Goal: Task Accomplishment & Management: Use online tool/utility

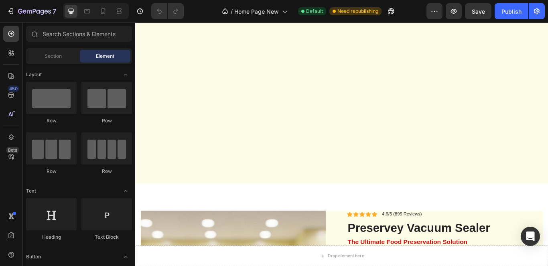
scroll to position [2143, 0]
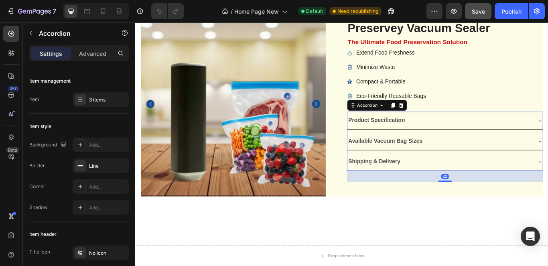
click at [483, 13] on span "Save" at bounding box center [478, 11] width 13 height 7
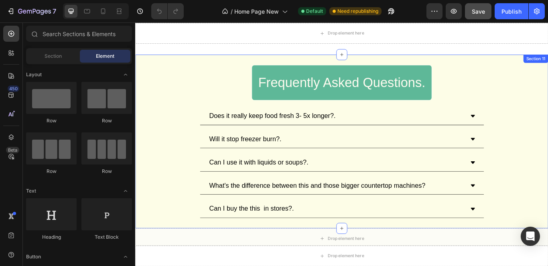
scroll to position [2474, 0]
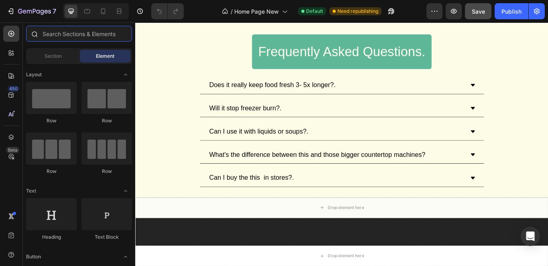
click at [98, 33] on input "text" at bounding box center [79, 34] width 106 height 16
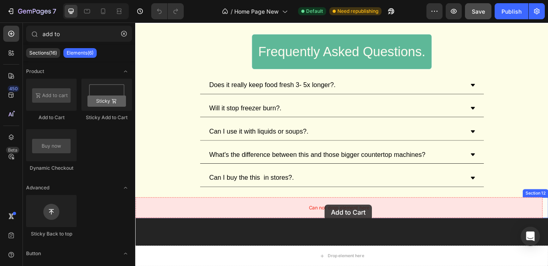
drag, startPoint x: 200, startPoint y: 128, endPoint x: 356, endPoint y: 235, distance: 188.8
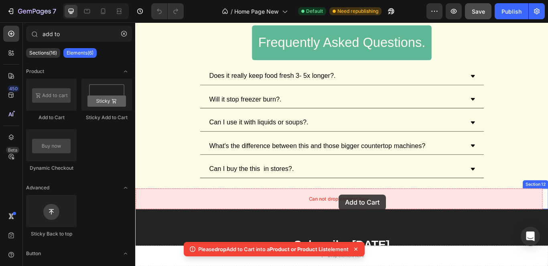
scroll to position [2488, 0]
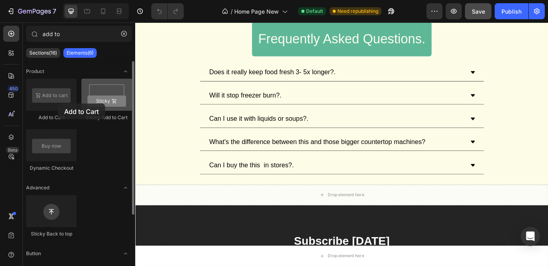
drag, startPoint x: 65, startPoint y: 99, endPoint x: 84, endPoint y: 106, distance: 20.8
click at [59, 103] on div at bounding box center [51, 95] width 51 height 32
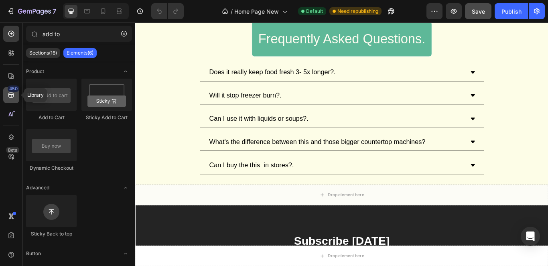
click at [8, 97] on icon at bounding box center [11, 95] width 8 height 8
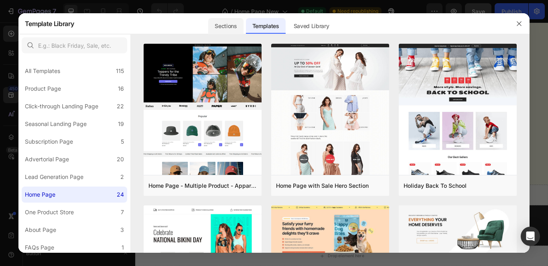
click at [220, 25] on div "Sections" at bounding box center [225, 26] width 35 height 16
click at [232, 28] on div "Sections" at bounding box center [225, 26] width 35 height 16
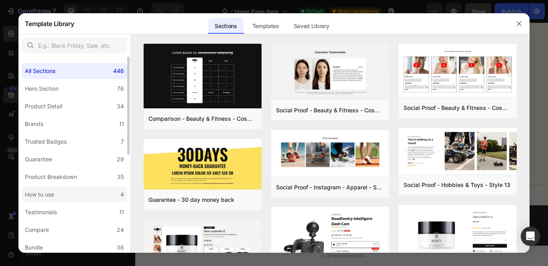
click at [75, 193] on label "How to use 4" at bounding box center [74, 195] width 105 height 16
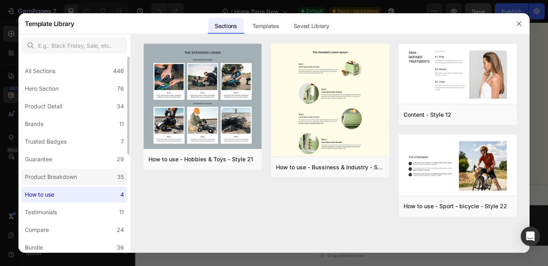
click at [63, 179] on div "Product Breakdown" at bounding box center [51, 177] width 52 height 10
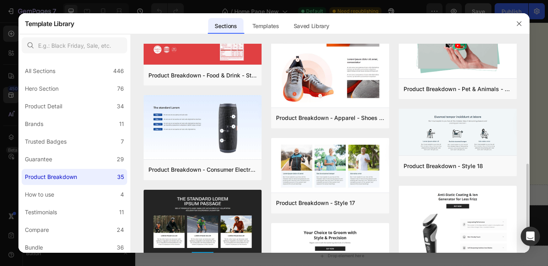
scroll to position [120, 0]
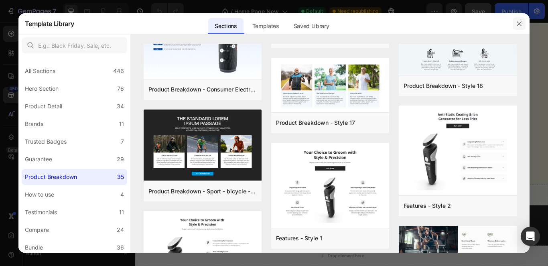
click at [521, 22] on icon "button" at bounding box center [519, 23] width 4 height 4
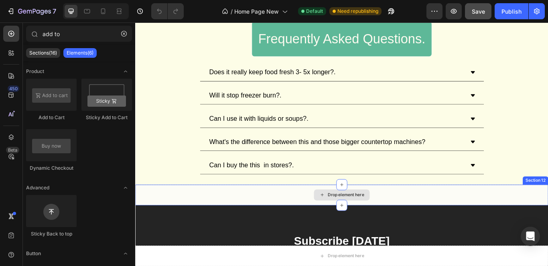
click at [373, 226] on div "Drop element here" at bounding box center [380, 223] width 43 height 6
click at [374, 210] on icon at bounding box center [376, 211] width 6 height 6
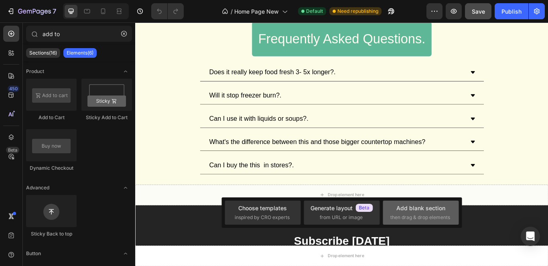
click at [397, 207] on div "Add blank section" at bounding box center [420, 208] width 49 height 8
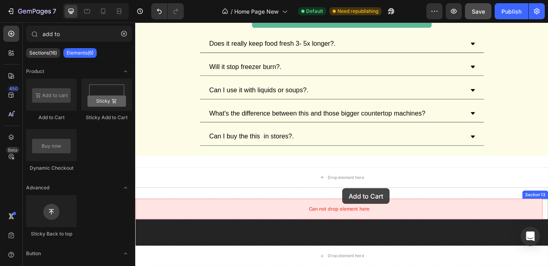
scroll to position [2528, 0]
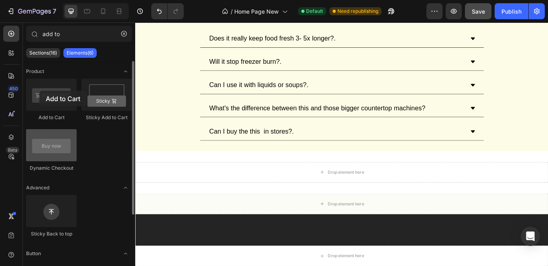
drag, startPoint x: 61, startPoint y: 103, endPoint x: 47, endPoint y: 129, distance: 29.6
click at [40, 91] on div at bounding box center [51, 95] width 51 height 32
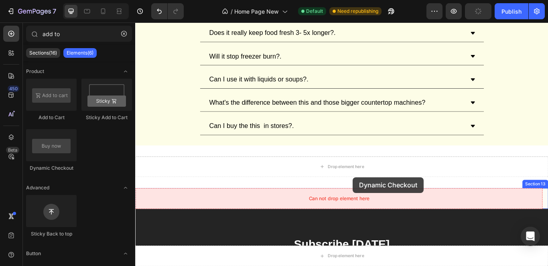
scroll to position [2537, 0]
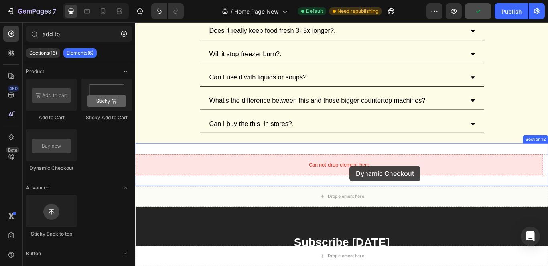
drag, startPoint x: 209, startPoint y: 161, endPoint x: 385, endPoint y: 189, distance: 178.7
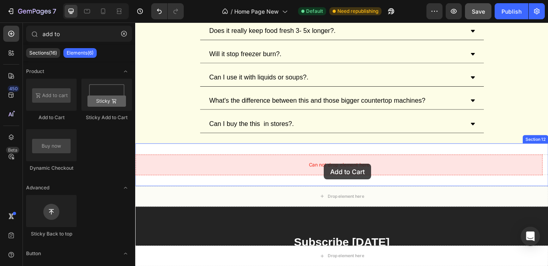
drag, startPoint x: 199, startPoint y: 126, endPoint x: 355, endPoint y: 187, distance: 168.0
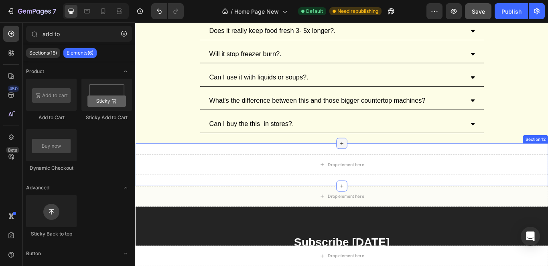
click at [373, 164] on icon at bounding box center [376, 163] width 6 height 6
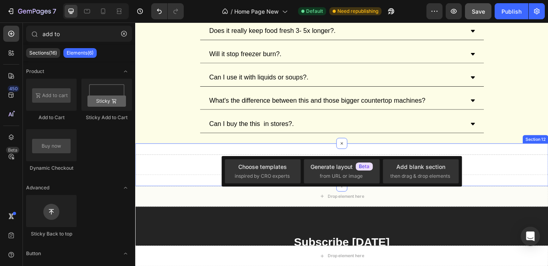
drag, startPoint x: 573, startPoint y: 187, endPoint x: 575, endPoint y: 182, distance: 5.7
click at [547, 187] on div "Drop element here" at bounding box center [375, 188] width 481 height 24
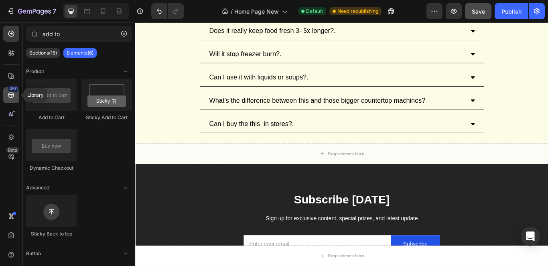
click at [13, 102] on div "450" at bounding box center [11, 95] width 16 height 16
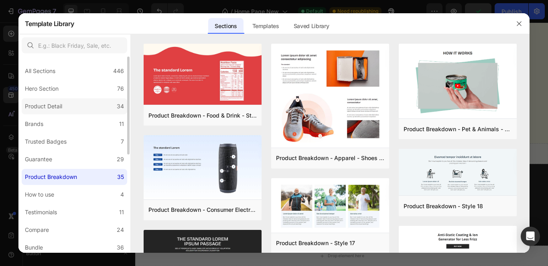
click at [63, 103] on div "Product Detail" at bounding box center [45, 106] width 41 height 10
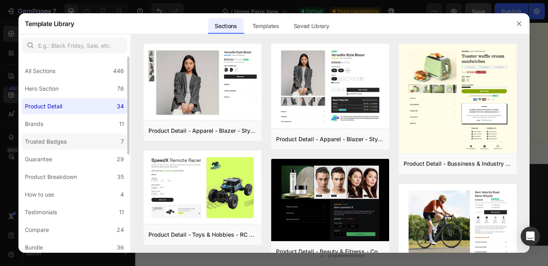
click at [64, 141] on div "Trusted Badges" at bounding box center [46, 142] width 42 height 10
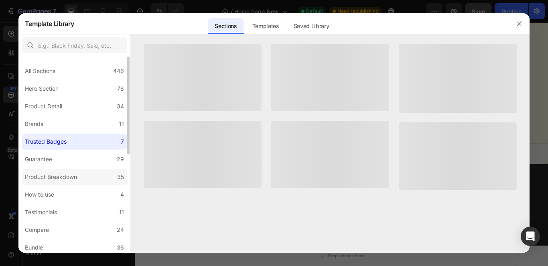
click at [64, 177] on div "Product Breakdown" at bounding box center [51, 177] width 52 height 10
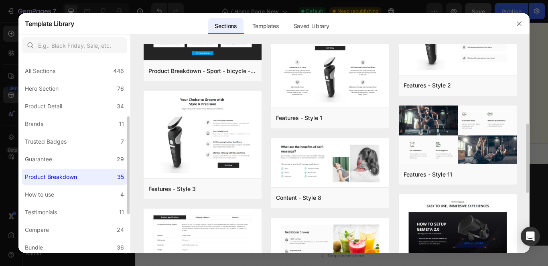
scroll to position [40, 0]
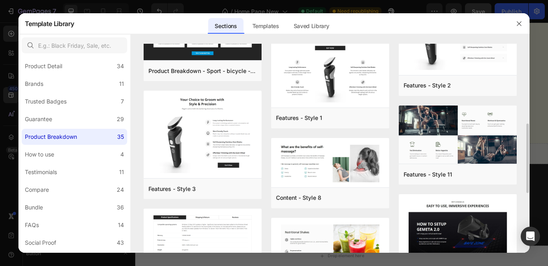
drag, startPoint x: 78, startPoint y: 221, endPoint x: 172, endPoint y: 216, distance: 94.8
click at [78, 221] on label "FAQs 14" at bounding box center [74, 225] width 105 height 16
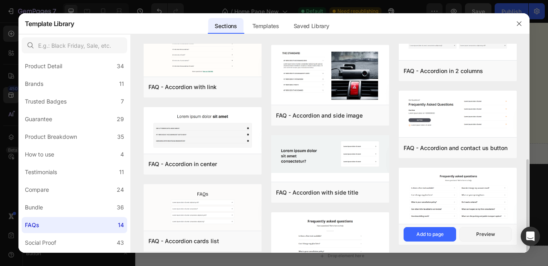
scroll to position [195, 0]
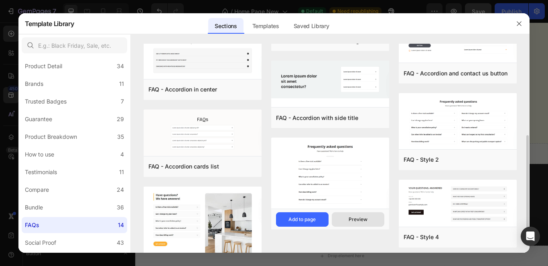
click at [355, 214] on button "Preview" at bounding box center [358, 219] width 53 height 14
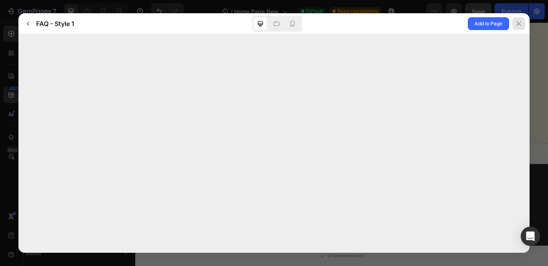
click at [522, 26] on icon at bounding box center [518, 23] width 6 height 6
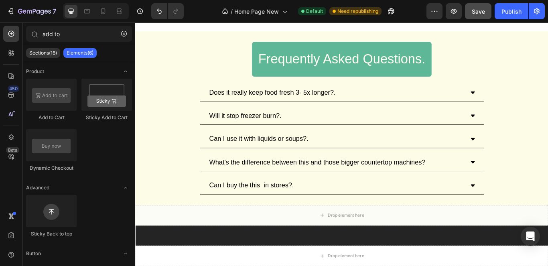
scroll to position [2514, 0]
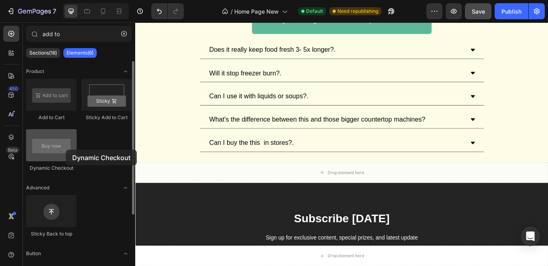
drag, startPoint x: 161, startPoint y: 147, endPoint x: 66, endPoint y: 150, distance: 95.1
click at [66, 150] on div at bounding box center [51, 145] width 51 height 32
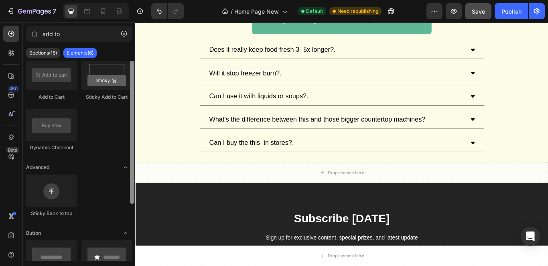
scroll to position [0, 0]
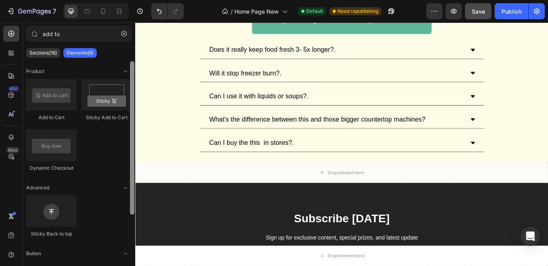
drag, startPoint x: 133, startPoint y: 141, endPoint x: 129, endPoint y: 126, distance: 15.3
click at [129, 126] on div at bounding box center [132, 161] width 6 height 200
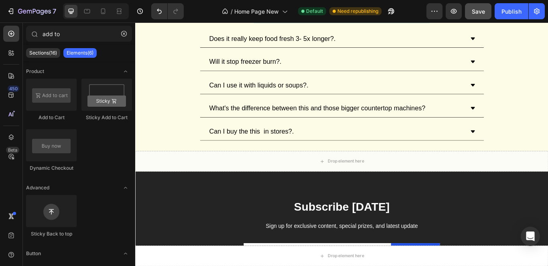
scroll to position [2447, 0]
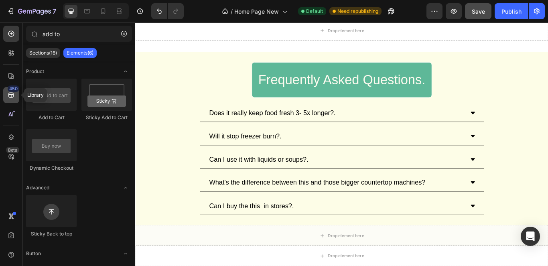
click at [14, 99] on div "450" at bounding box center [11, 95] width 16 height 16
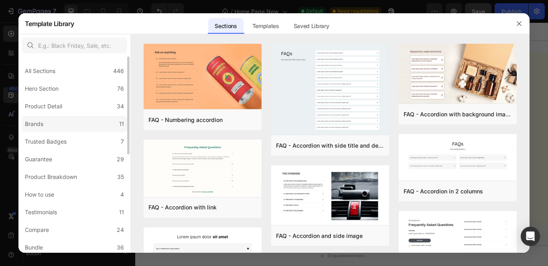
click at [75, 122] on label "Brands 11" at bounding box center [74, 124] width 105 height 16
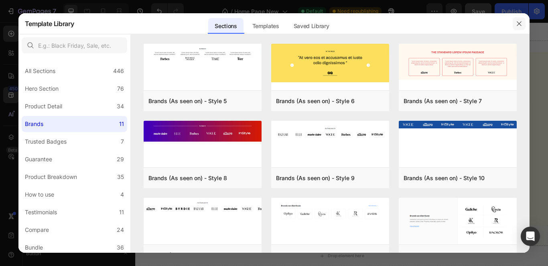
click at [517, 22] on icon "button" at bounding box center [519, 23] width 6 height 6
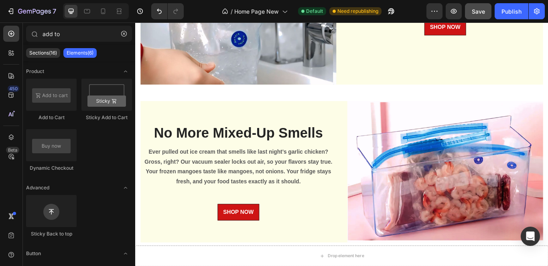
scroll to position [1388, 0]
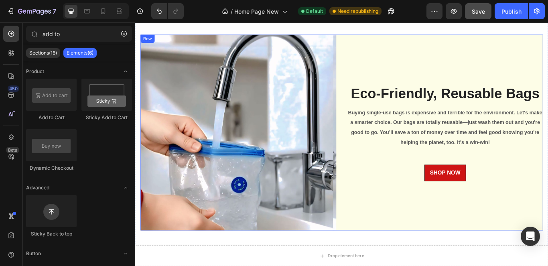
click at [547, 73] on div "Eco-Friendly, Reusable Bags Heading Buying single-use bags is expensive and ter…" at bounding box center [496, 150] width 228 height 228
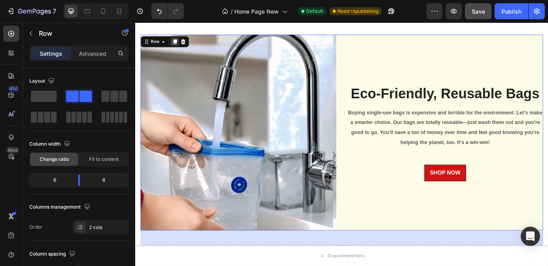
click at [179, 41] on icon at bounding box center [181, 44] width 6 height 6
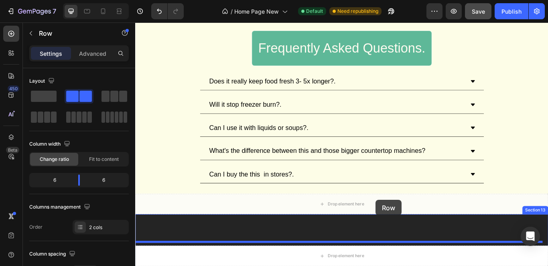
scroll to position [2965, 0]
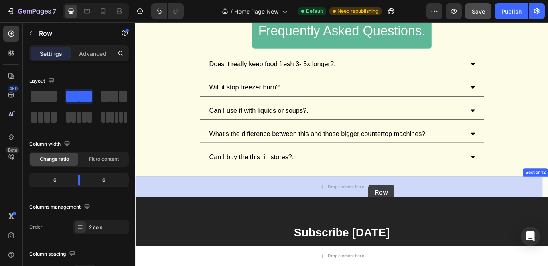
drag, startPoint x: 409, startPoint y: 71, endPoint x: 407, endPoint y: 211, distance: 140.8
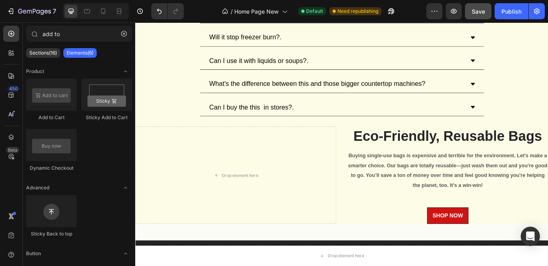
scroll to position [3094, 0]
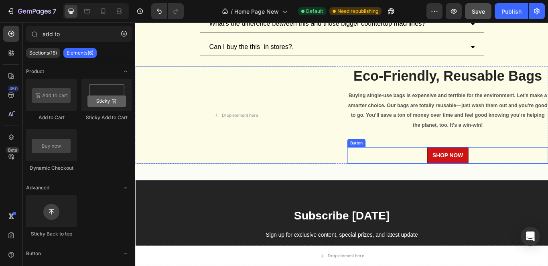
click at [512, 181] on link "SHOP NOW" at bounding box center [499, 177] width 49 height 19
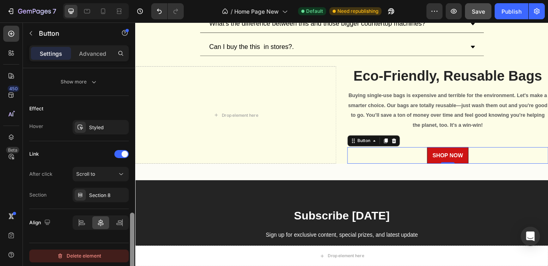
drag, startPoint x: 132, startPoint y: 123, endPoint x: 123, endPoint y: 260, distance: 137.5
click at [123, 260] on div "Size Width Auto Height Auto Padding 12, 16, 12, 16 Background Color CE1414 Imag…" at bounding box center [79, 178] width 112 height 221
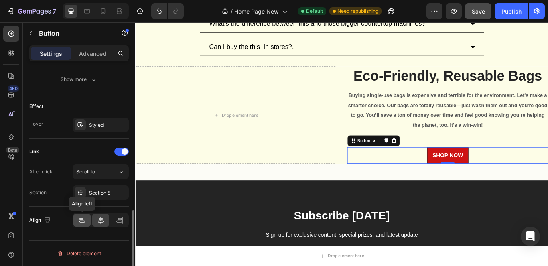
click at [85, 217] on icon at bounding box center [82, 220] width 8 height 8
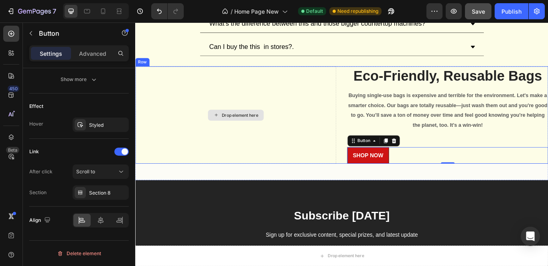
click at [335, 121] on div "Drop element here" at bounding box center [252, 130] width 234 height 114
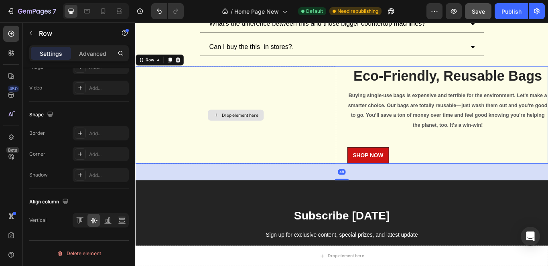
scroll to position [0, 0]
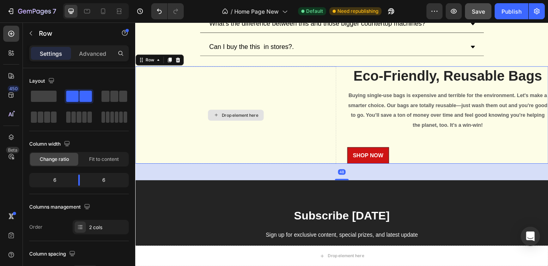
click at [246, 102] on div "Drop element here" at bounding box center [252, 130] width 234 height 114
click at [52, 96] on span at bounding box center [44, 96] width 26 height 11
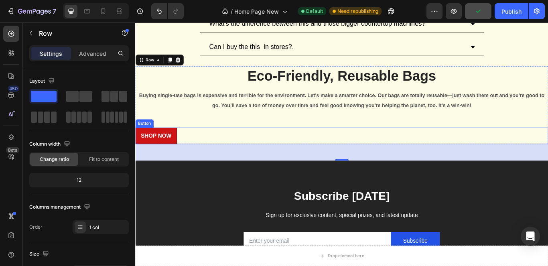
click at [224, 152] on div "SHOP NOW Button" at bounding box center [375, 154] width 481 height 19
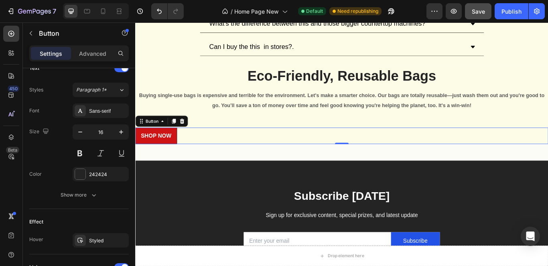
scroll to position [396, 0]
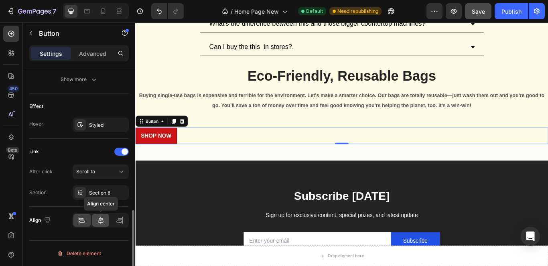
click at [101, 220] on icon at bounding box center [101, 220] width 6 height 7
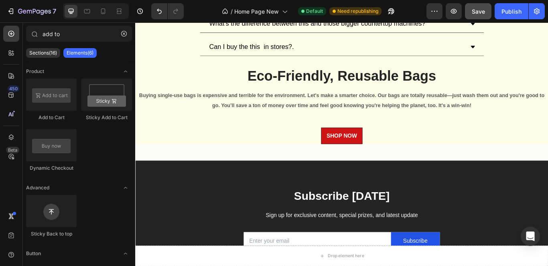
scroll to position [3019, 0]
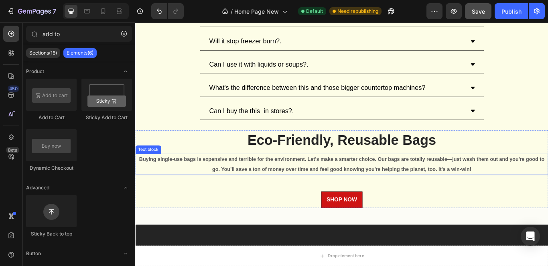
click at [418, 191] on span "Buying single-use bags is expensive and terrible for the environment. Let's mak…" at bounding box center [376, 187] width 472 height 18
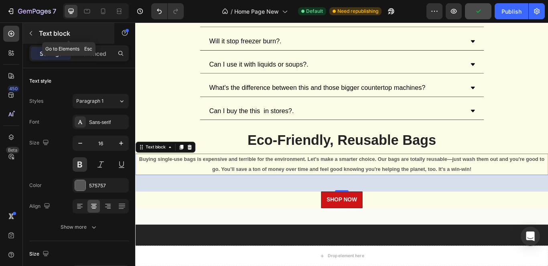
click at [30, 31] on icon "button" at bounding box center [31, 33] width 6 height 6
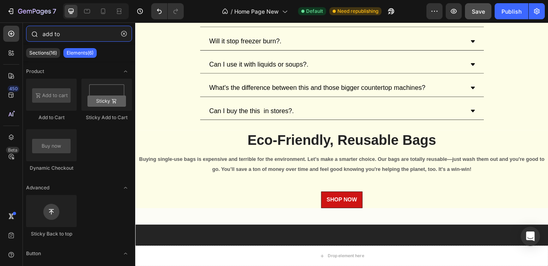
drag, startPoint x: 45, startPoint y: 37, endPoint x: 31, endPoint y: 36, distance: 13.7
click at [31, 36] on div "add to" at bounding box center [79, 35] width 112 height 19
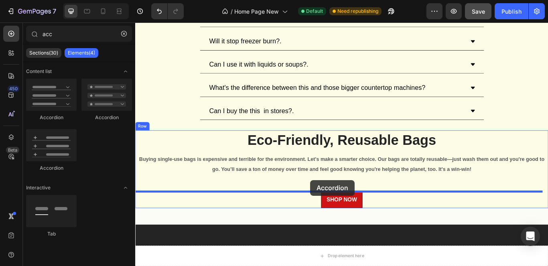
drag, startPoint x: 199, startPoint y: 173, endPoint x: 339, endPoint y: 206, distance: 143.4
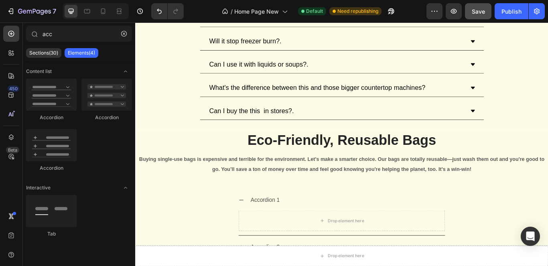
scroll to position [3094, 0]
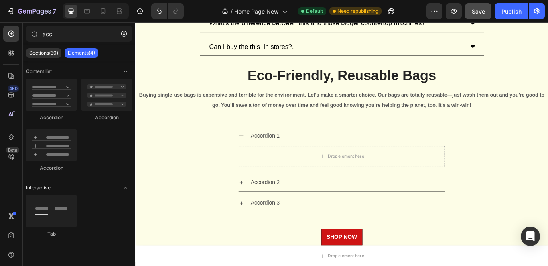
click at [126, 188] on icon "Toggle open" at bounding box center [125, 188] width 6 height 6
click at [57, 26] on input "acc" at bounding box center [79, 34] width 106 height 16
drag, startPoint x: 61, startPoint y: 31, endPoint x: 20, endPoint y: 33, distance: 41.0
click at [20, 33] on div "450 Beta acc Sections(30) Elements(4) Content list Accordion Accordion Accordio…" at bounding box center [67, 143] width 135 height 243
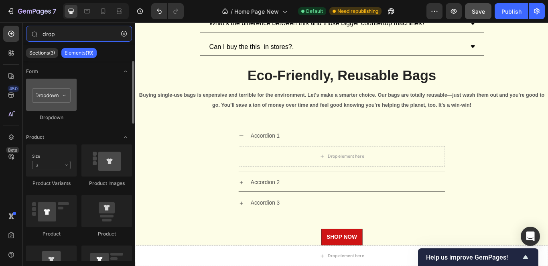
type input "drop"
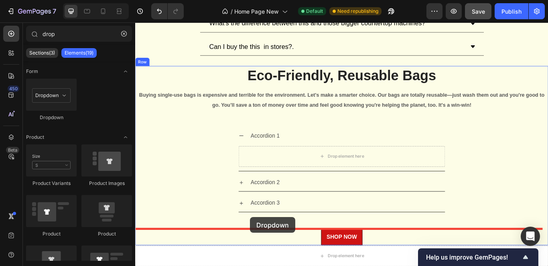
scroll to position [3114, 0]
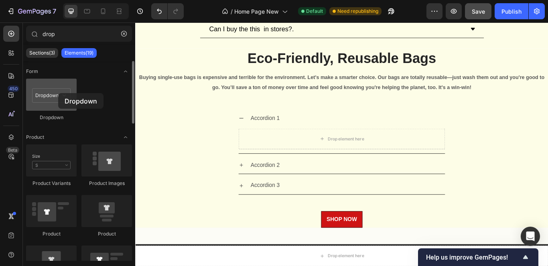
drag, startPoint x: 15, startPoint y: 114, endPoint x: 58, endPoint y: 93, distance: 47.5
click at [58, 93] on div at bounding box center [51, 95] width 51 height 32
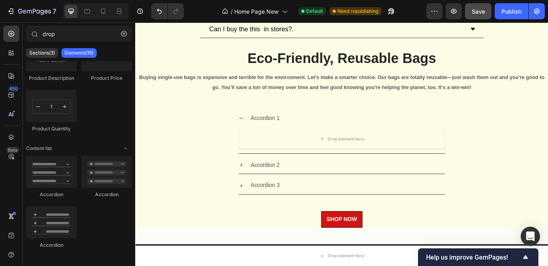
scroll to position [425, 0]
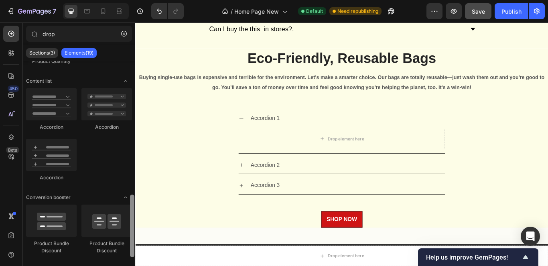
drag, startPoint x: 131, startPoint y: 79, endPoint x: 131, endPoint y: 213, distance: 134.0
click at [131, 213] on div at bounding box center [132, 226] width 4 height 63
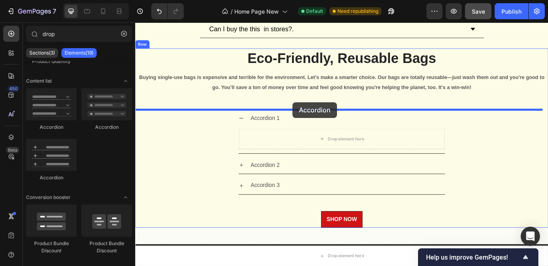
drag, startPoint x: 194, startPoint y: 134, endPoint x: 318, endPoint y: 116, distance: 125.8
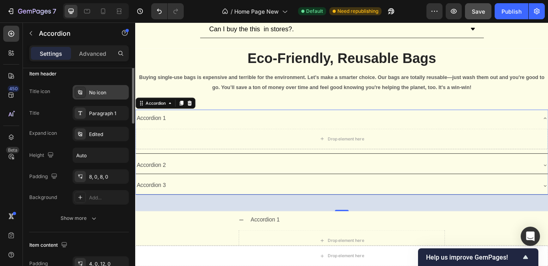
scroll to position [160, 0]
click at [101, 175] on div "8, 0, 8, 0" at bounding box center [100, 176] width 23 height 7
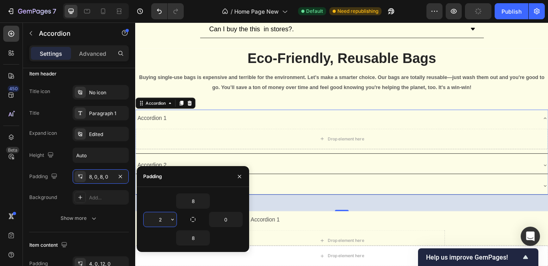
type input "20"
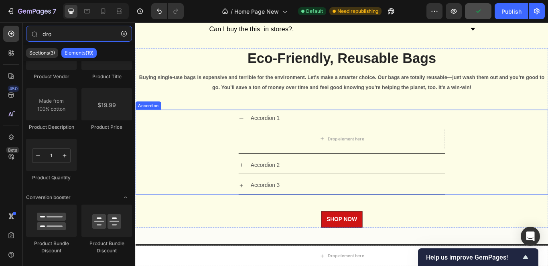
scroll to position [0, 0]
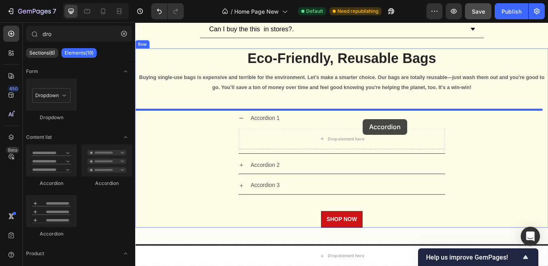
drag, startPoint x: 267, startPoint y: 180, endPoint x: 400, endPoint y: 135, distance: 140.5
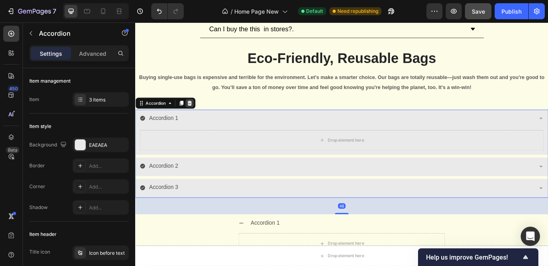
click at [198, 116] on icon at bounding box center [198, 117] width 5 height 6
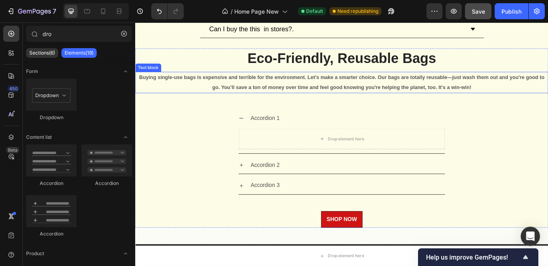
drag, startPoint x: 271, startPoint y: 102, endPoint x: 243, endPoint y: 90, distance: 30.4
click at [272, 101] on p "Buying single-use bags is expensive and terrible for the environment. Let's mak…" at bounding box center [376, 92] width 480 height 23
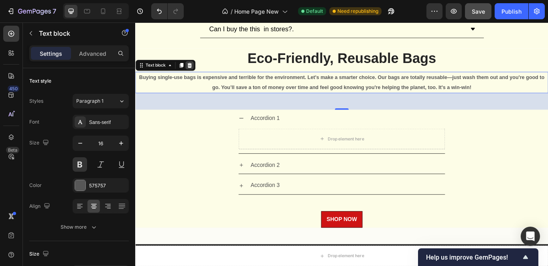
click at [197, 74] on icon at bounding box center [198, 72] width 5 height 6
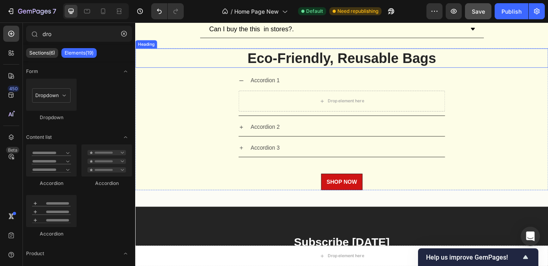
click at [488, 64] on h3 "Eco-Friendly, Reusable Bags" at bounding box center [375, 64] width 481 height 22
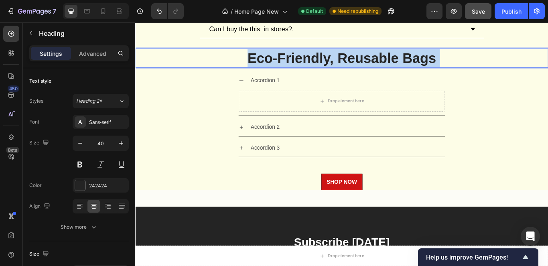
drag, startPoint x: 488, startPoint y: 64, endPoint x: 262, endPoint y: 61, distance: 225.4
click at [262, 61] on p "Eco-Friendly, Reusable Bags" at bounding box center [376, 63] width 480 height 21
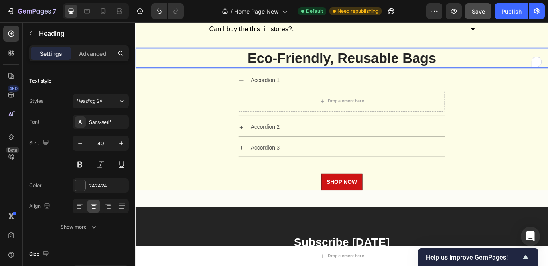
click at [333, 57] on p "Eco-Friendly, Reusable Bags" at bounding box center [376, 63] width 480 height 21
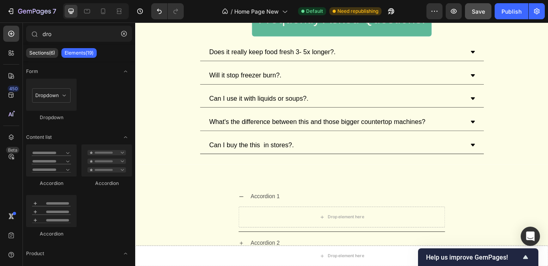
scroll to position [2922, 0]
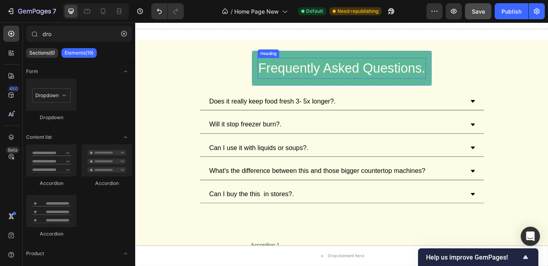
click at [442, 83] on h2 "Frequently Asked Questions." at bounding box center [376, 75] width 197 height 24
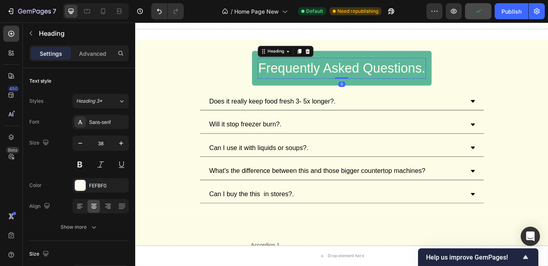
click at [439, 82] on h2 "Frequently Asked Questions." at bounding box center [376, 75] width 197 height 24
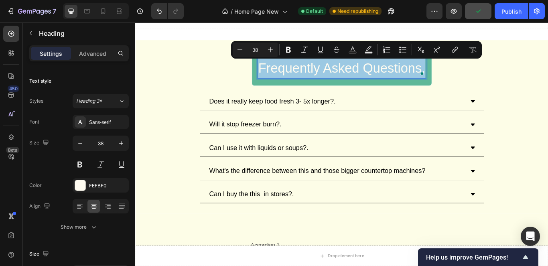
copy p "Frequently Asked Questions."
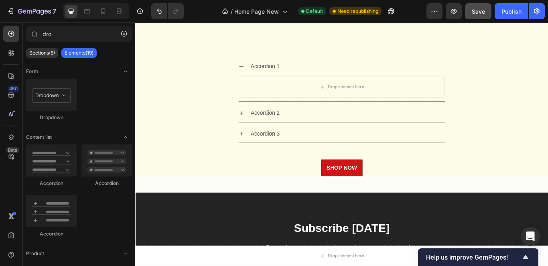
scroll to position [3076, 0]
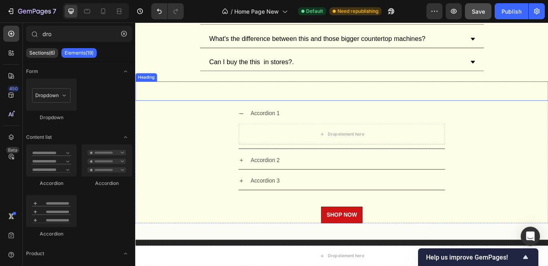
click at [322, 108] on p "To enrich screen reader interactions, please activate Accessibility in Grammarl…" at bounding box center [376, 102] width 480 height 21
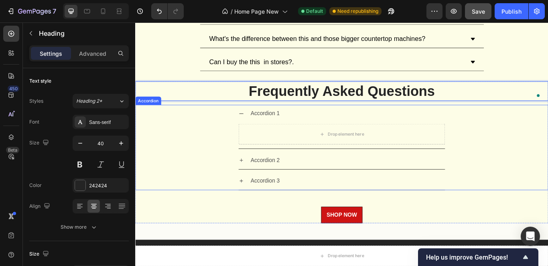
click at [544, 162] on div "Accordion 1 Drop element here" at bounding box center [376, 143] width 481 height 51
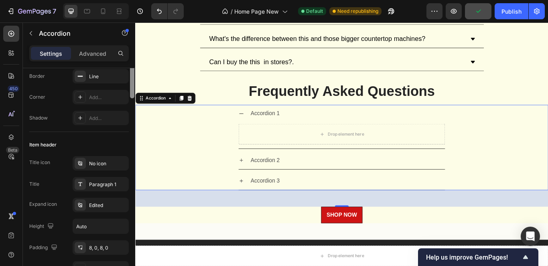
scroll to position [0, 0]
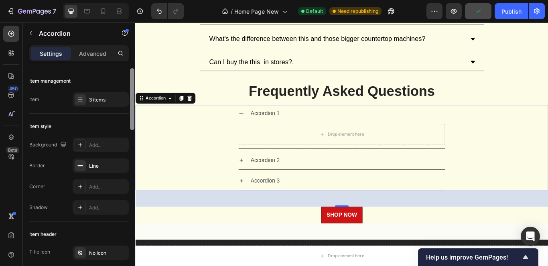
drag, startPoint x: 132, startPoint y: 117, endPoint x: 126, endPoint y: 90, distance: 27.9
click at [126, 90] on div "Item management Item 3 items Item style Background Add... Border Line Corner Ad…" at bounding box center [79, 178] width 112 height 221
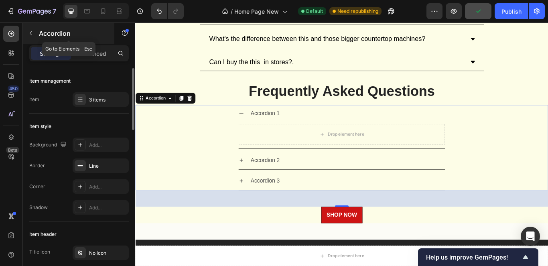
click at [30, 32] on icon "button" at bounding box center [31, 33] width 2 height 4
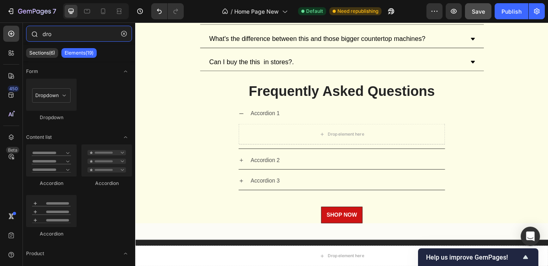
drag, startPoint x: 82, startPoint y: 35, endPoint x: 26, endPoint y: 38, distance: 56.2
click at [26, 38] on div "dro" at bounding box center [79, 35] width 112 height 19
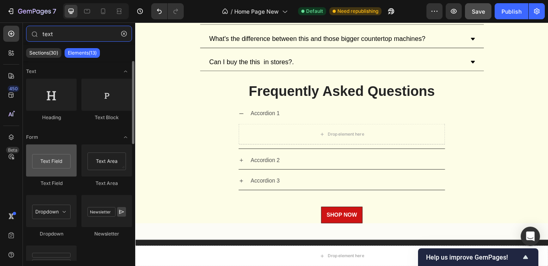
type input "text"
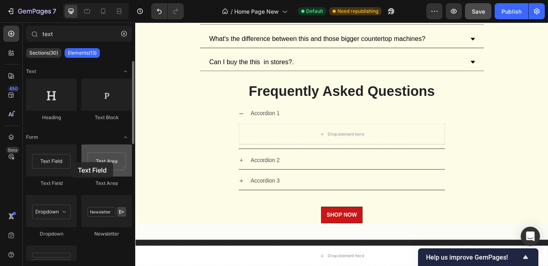
drag, startPoint x: 71, startPoint y: 170, endPoint x: 89, endPoint y: 162, distance: 19.4
click at [65, 159] on div at bounding box center [51, 160] width 51 height 32
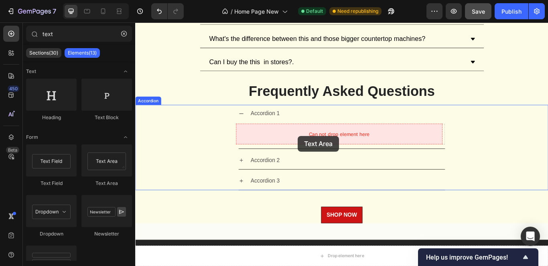
drag, startPoint x: 233, startPoint y: 187, endPoint x: 324, endPoint y: 155, distance: 96.5
drag, startPoint x: 247, startPoint y: 194, endPoint x: 314, endPoint y: 154, distance: 78.4
drag, startPoint x: 142, startPoint y: 182, endPoint x: 232, endPoint y: 160, distance: 92.8
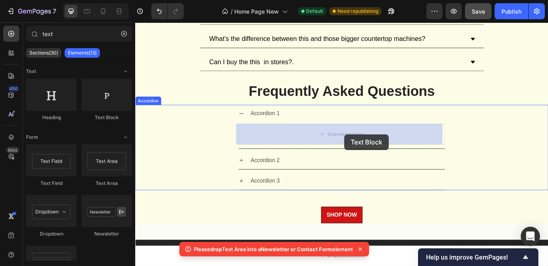
drag, startPoint x: 247, startPoint y: 112, endPoint x: 379, endPoint y: 153, distance: 138.5
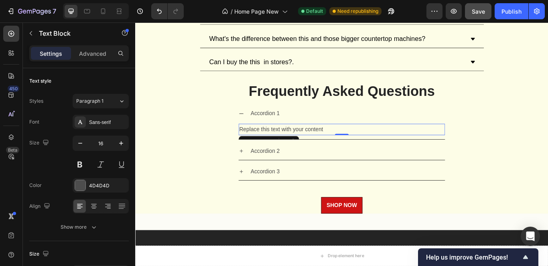
click at [356, 147] on div "Replace this text with your content" at bounding box center [375, 146] width 241 height 13
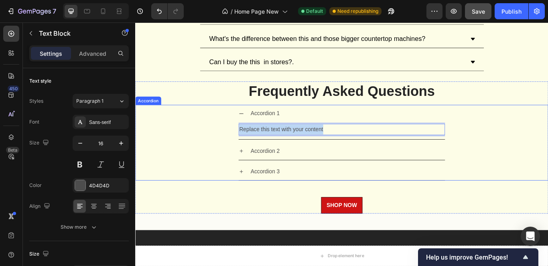
drag, startPoint x: 356, startPoint y: 147, endPoint x: 244, endPoint y: 141, distance: 112.1
click at [244, 141] on div "Accordion 1 Replace this text with your content Text Block 0" at bounding box center [376, 138] width 481 height 41
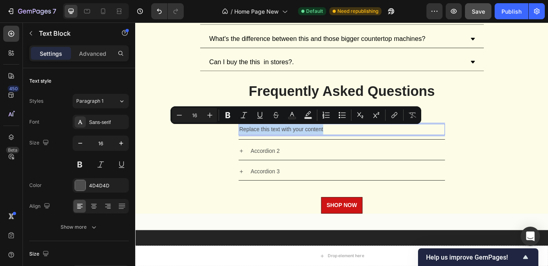
click at [392, 156] on div "Replace this text with your content Text Block 0" at bounding box center [375, 149] width 241 height 20
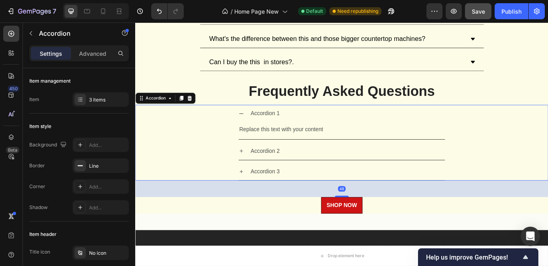
click at [358, 128] on div "Accordion 1" at bounding box center [382, 129] width 228 height 14
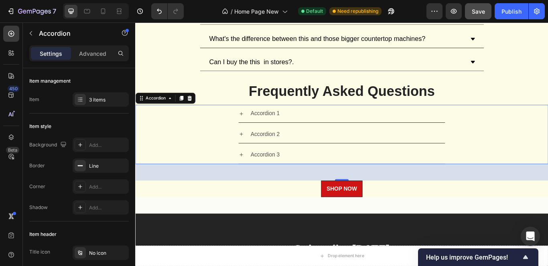
click at [296, 127] on div "Accordion 1" at bounding box center [286, 129] width 36 height 14
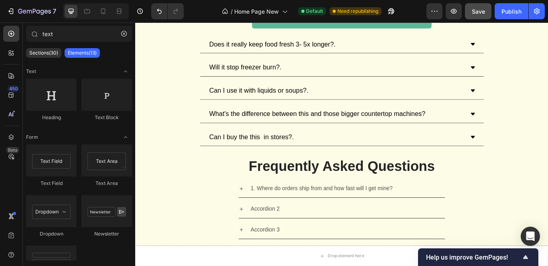
scroll to position [2989, 0]
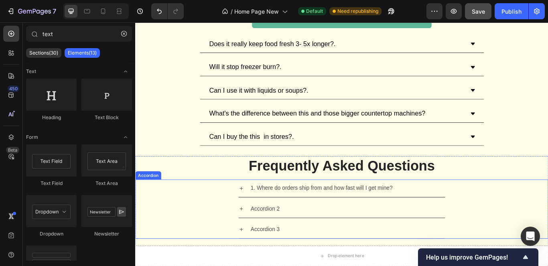
click at [274, 218] on p "1. Where do orders ship from and how fast will I get mine?" at bounding box center [353, 216] width 166 height 12
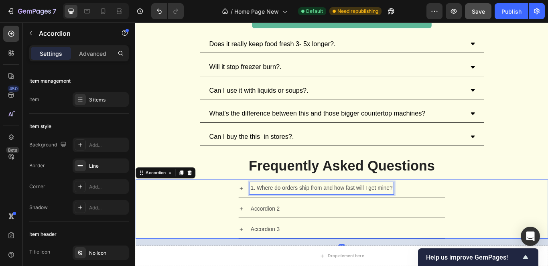
click at [274, 212] on p "1. Where do orders ship from and how fast will I get mine?" at bounding box center [353, 216] width 166 height 12
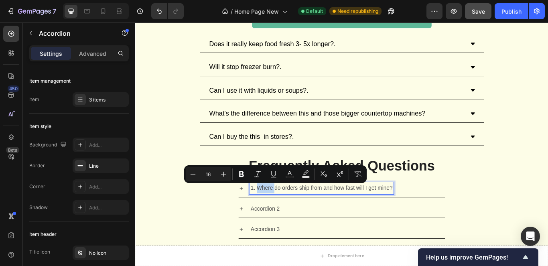
click at [274, 212] on p "1. Where do orders ship from and how fast will I get mine?" at bounding box center [353, 216] width 166 height 12
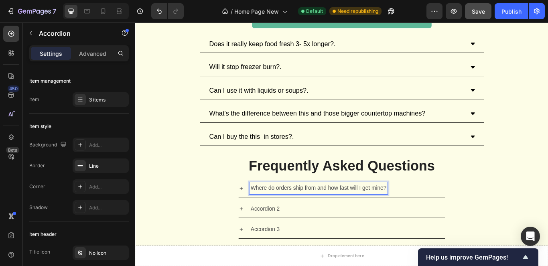
click at [321, 241] on div "Accordion 2" at bounding box center [382, 240] width 228 height 14
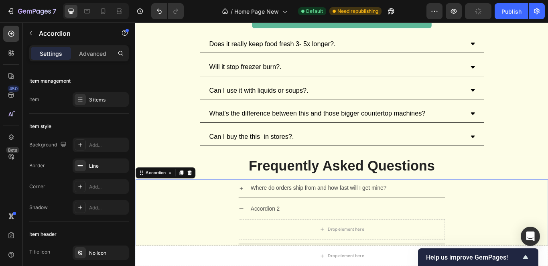
click at [255, 213] on icon at bounding box center [258, 216] width 6 height 6
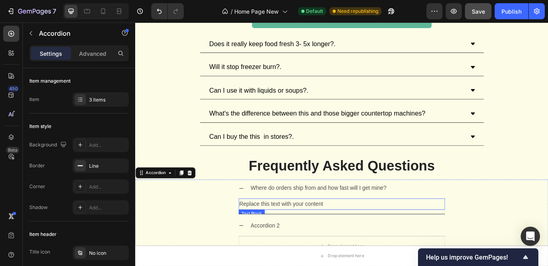
click at [337, 232] on div "Replace this text with your content" at bounding box center [375, 233] width 241 height 13
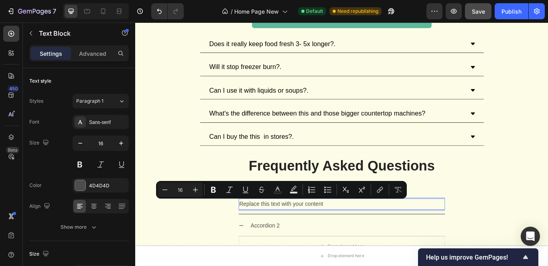
drag, startPoint x: 337, startPoint y: 232, endPoint x: 286, endPoint y: 230, distance: 51.8
click at [286, 230] on p "Replace this text with your content" at bounding box center [375, 234] width 239 height 12
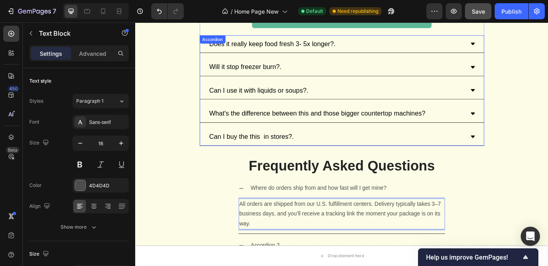
click at [526, 47] on icon at bounding box center [528, 47] width 5 height 3
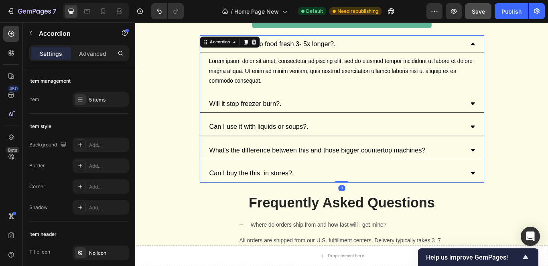
click at [526, 47] on icon at bounding box center [528, 47] width 5 height 3
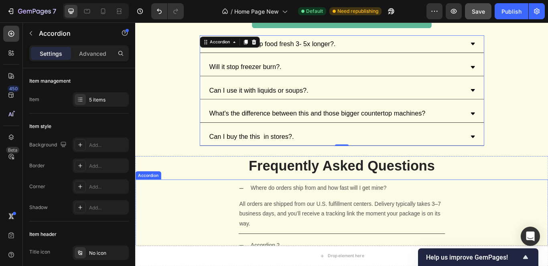
click at [257, 213] on icon at bounding box center [258, 216] width 6 height 6
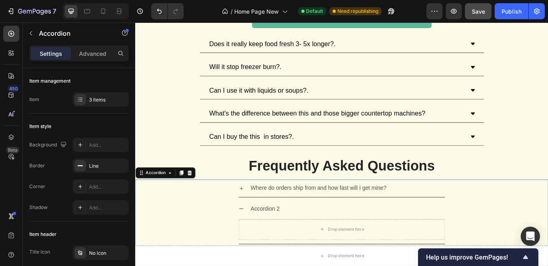
click at [255, 217] on icon at bounding box center [258, 216] width 6 height 6
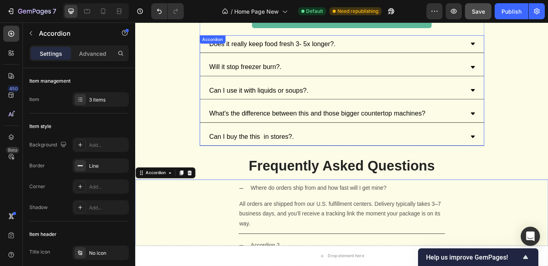
click at [525, 48] on icon at bounding box center [528, 47] width 6 height 6
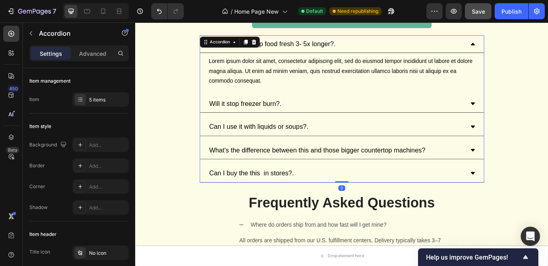
click at [526, 48] on icon at bounding box center [528, 47] width 5 height 3
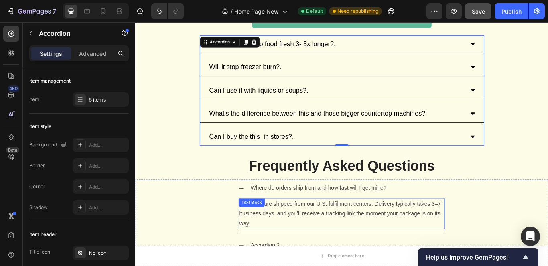
click at [311, 251] on p "All orders are shipped from our U.S. fulfillment centers. Delivery typically ta…" at bounding box center [375, 245] width 239 height 34
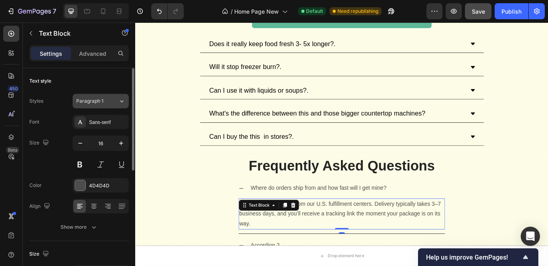
click at [112, 102] on div "Paragraph 1" at bounding box center [97, 100] width 42 height 7
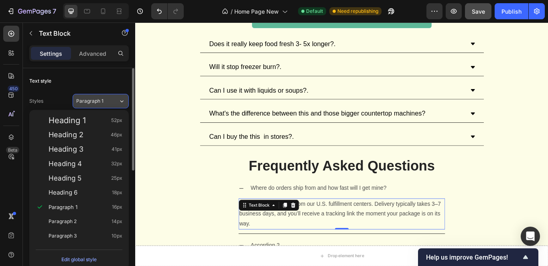
click at [112, 102] on div "Paragraph 1" at bounding box center [97, 100] width 42 height 7
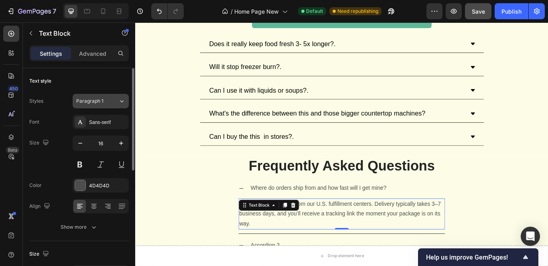
click at [112, 102] on div "Paragraph 1" at bounding box center [97, 100] width 42 height 7
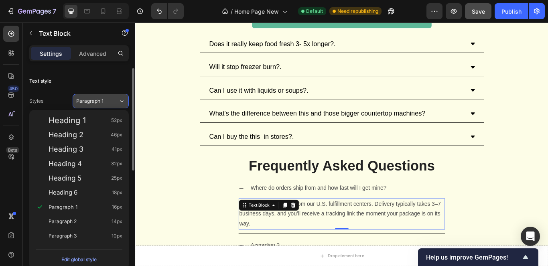
click at [112, 102] on div "Paragraph 1" at bounding box center [97, 100] width 42 height 7
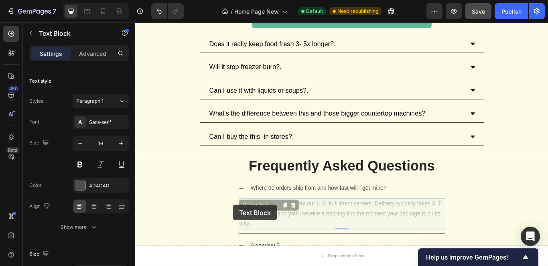
drag, startPoint x: 268, startPoint y: 258, endPoint x: 249, endPoint y: 235, distance: 29.8
click at [249, 235] on div "Where do orders ship from and how fast will I get mine? All orders are shipped …" at bounding box center [376, 236] width 481 height 63
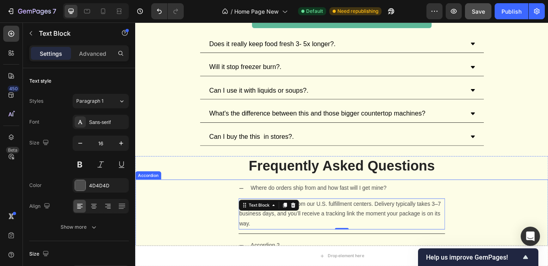
click at [219, 227] on div "Where do orders ship from and how fast will I get mine? All orders are shipped …" at bounding box center [376, 236] width 481 height 63
click at [329, 247] on p "All orders are shipped from our U.S. fulfillment centers. Delivery typically ta…" at bounding box center [375, 245] width 239 height 34
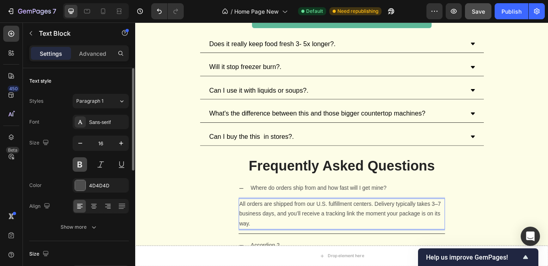
click at [79, 164] on button at bounding box center [80, 164] width 14 height 14
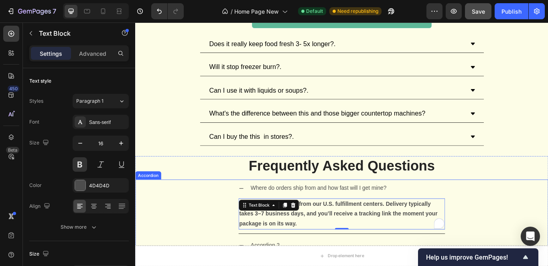
click at [299, 222] on div "Where do orders ship from and how fast will I get mine?" at bounding box center [348, 216] width 161 height 14
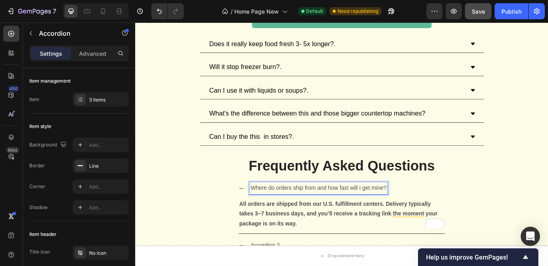
click at [231, 237] on div "Where do orders ship from and how fast will I get mine? All orders are shipped …" at bounding box center [376, 236] width 481 height 63
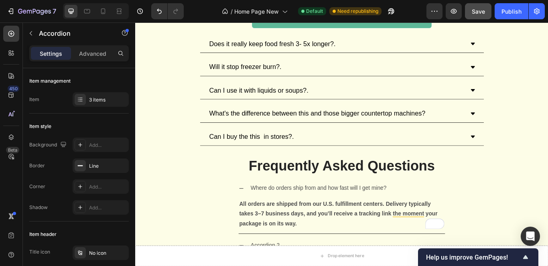
click at [547, 234] on div "Where do orders ship from and how fast will I get mine? All orders are shipped …" at bounding box center [376, 236] width 481 height 63
click at [399, 213] on p "Where do orders ship from and how fast will I get mine?" at bounding box center [349, 216] width 158 height 12
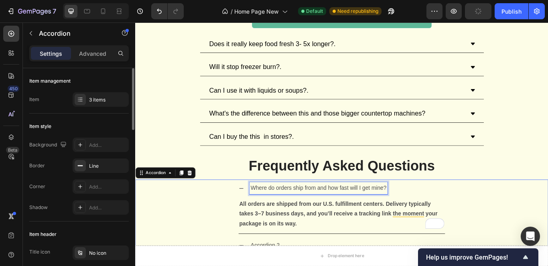
click at [304, 218] on p "Where do orders ship from and how fast will I get mine?" at bounding box center [349, 216] width 158 height 12
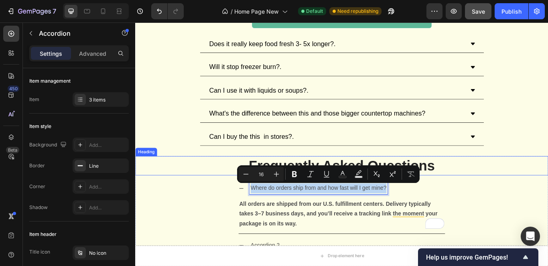
click at [173, 190] on p "Frequently Asked Questions" at bounding box center [376, 189] width 480 height 21
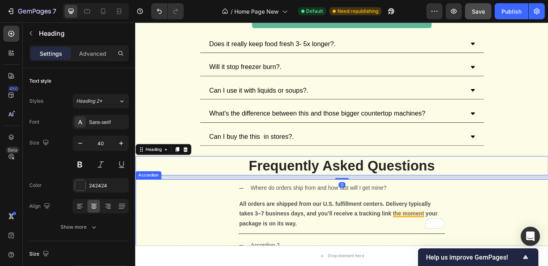
click at [441, 213] on div "Where do orders ship from and how fast will I get mine?" at bounding box center [382, 216] width 228 height 14
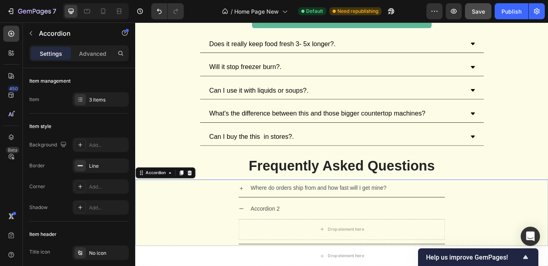
click at [255, 213] on icon at bounding box center [258, 216] width 6 height 6
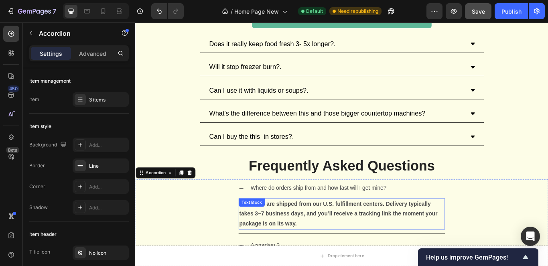
click at [341, 255] on p "All orders are shipped from our U.S. fulfillment centers. Delivery typically ta…" at bounding box center [375, 245] width 239 height 34
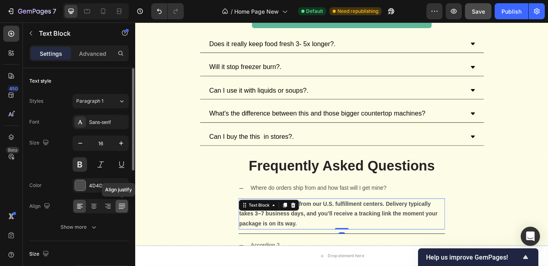
click at [117, 207] on div at bounding box center [122, 206] width 12 height 13
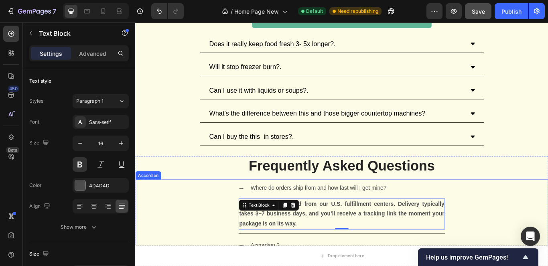
click at [285, 216] on p "Where do orders ship from and how fast will I get mine?" at bounding box center [349, 216] width 158 height 12
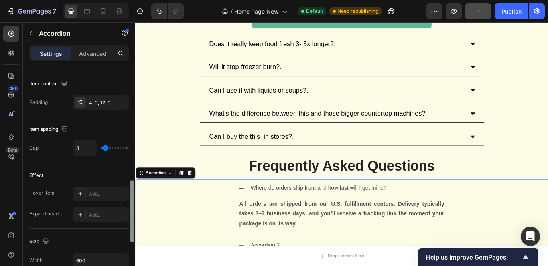
scroll to position [339, 0]
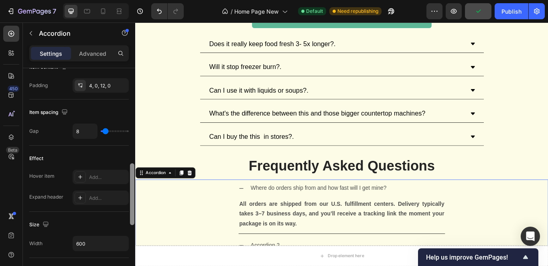
drag, startPoint x: 134, startPoint y: 180, endPoint x: 132, endPoint y: 208, distance: 27.7
click at [132, 208] on div at bounding box center [132, 194] width 4 height 62
type input "2"
type input "0"
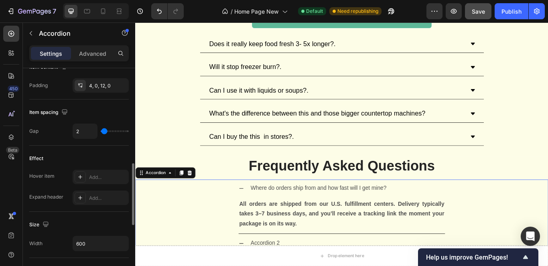
type input "0"
type input "2"
type input "9"
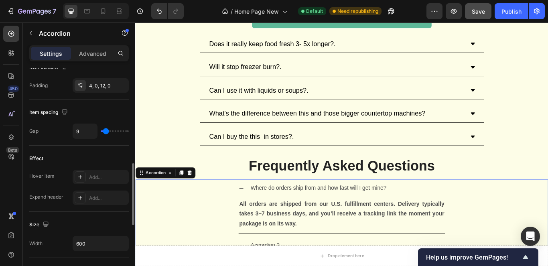
type input "19"
type input "20"
type input "17"
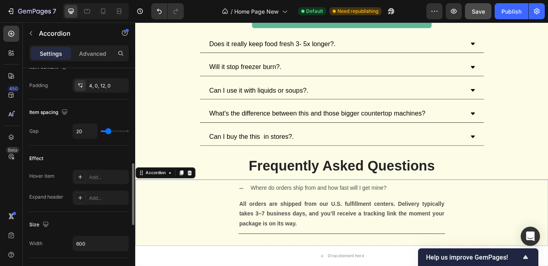
type input "17"
type input "13"
type input "9"
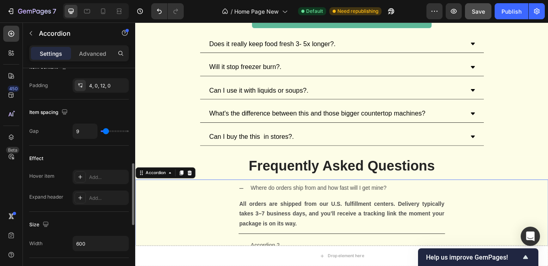
type input "11"
type input "9"
type input "7"
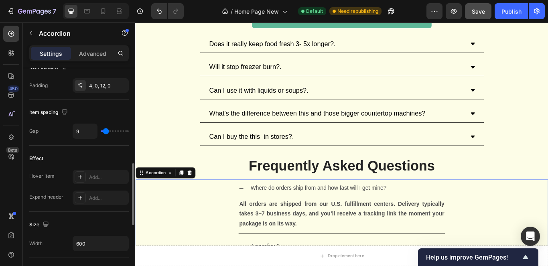
type input "7"
type input "6"
type input "9"
drag, startPoint x: 104, startPoint y: 130, endPoint x: 474, endPoint y: 255, distance: 390.0
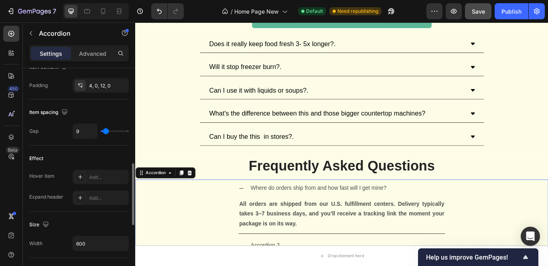
type input "9"
click at [106, 130] on input "range" at bounding box center [115, 131] width 28 height 2
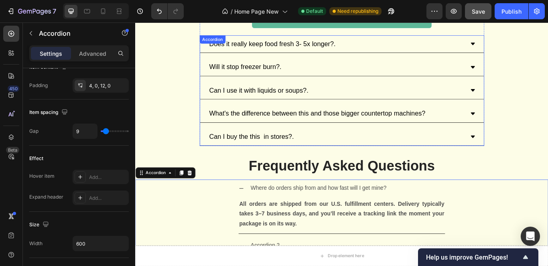
click at [525, 49] on icon at bounding box center [528, 47] width 6 height 6
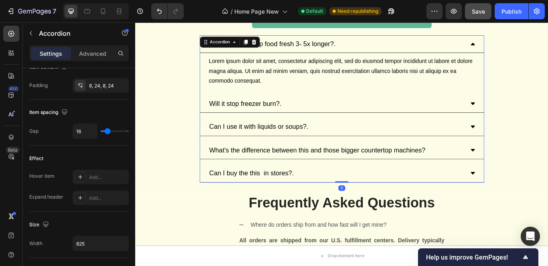
click at [525, 49] on icon at bounding box center [528, 47] width 6 height 6
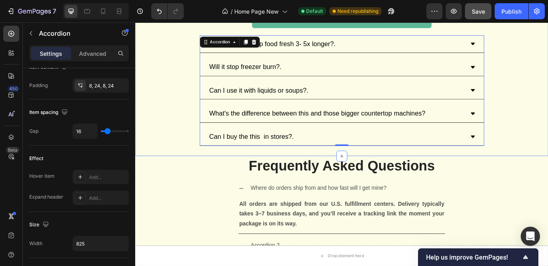
click at [182, 93] on div "Frequently Asked Questions. Heading Row Does it really keep food fresh 3- 5x lo…" at bounding box center [375, 77] width 481 height 178
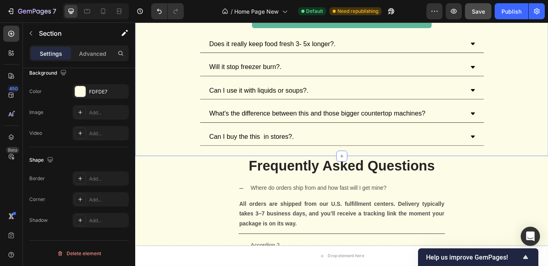
scroll to position [0, 0]
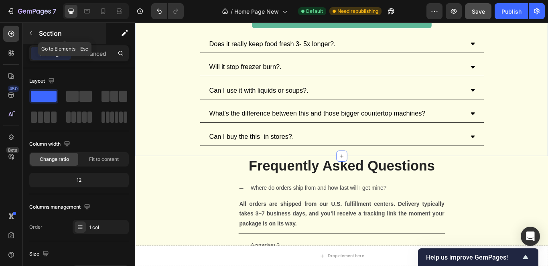
click at [31, 33] on icon "button" at bounding box center [31, 33] width 6 height 6
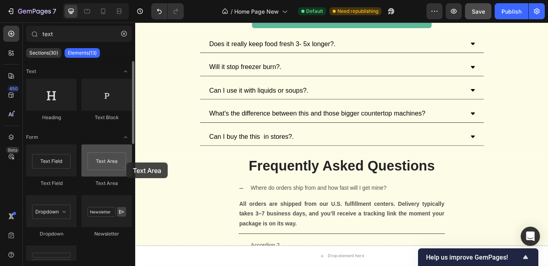
drag, startPoint x: 132, startPoint y: 158, endPoint x: 126, endPoint y: 162, distance: 8.0
click at [126, 162] on div at bounding box center [106, 160] width 51 height 32
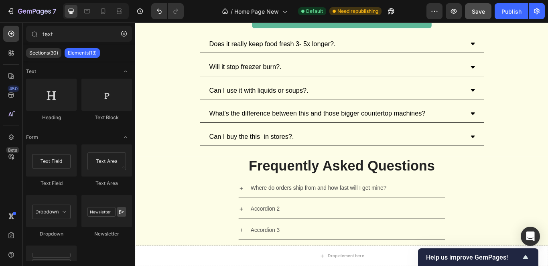
scroll to position [3077, 0]
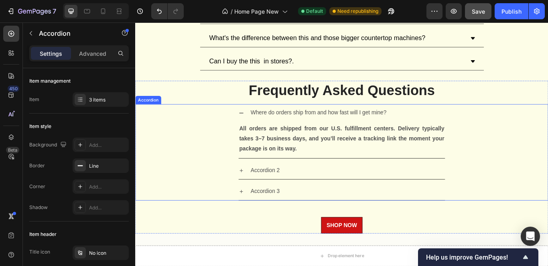
click at [255, 130] on icon at bounding box center [258, 128] width 6 height 6
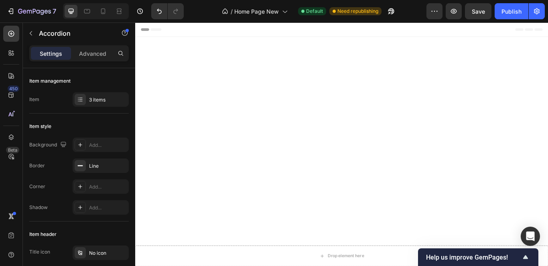
scroll to position [3077, 0]
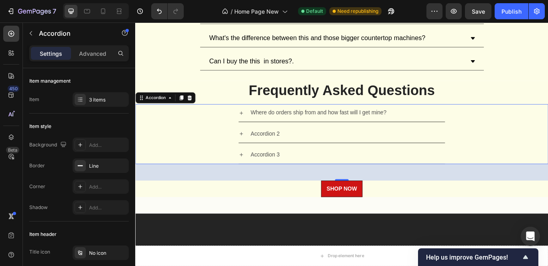
click at [496, 127] on div "Where do orders ship from and how fast will I get mine?" at bounding box center [376, 128] width 481 height 21
click at [201, 108] on icon at bounding box center [198, 110] width 6 height 6
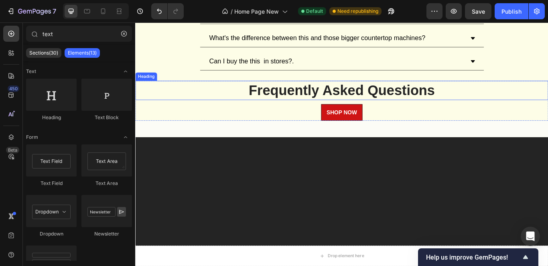
click at [327, 93] on h3 "Frequently Asked Questions" at bounding box center [375, 101] width 481 height 22
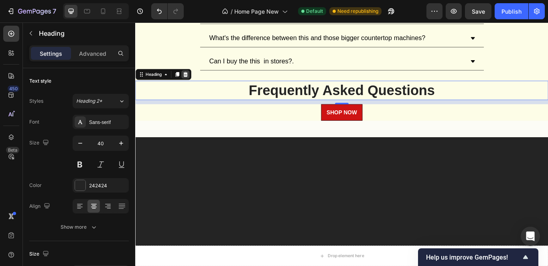
click at [197, 85] on div at bounding box center [194, 83] width 10 height 10
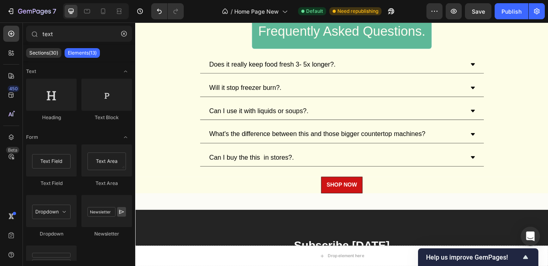
scroll to position [2964, 0]
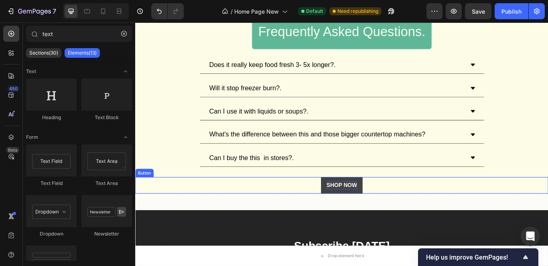
click at [384, 209] on span "SHOP NOW" at bounding box center [376, 212] width 36 height 7
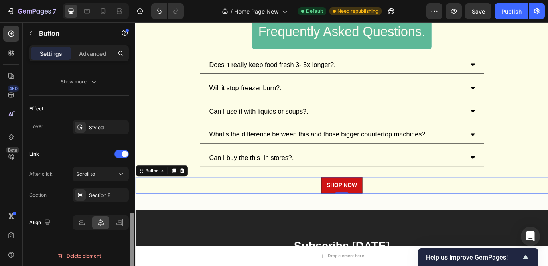
scroll to position [396, 0]
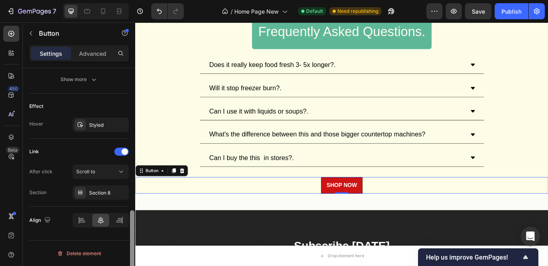
drag, startPoint x: 131, startPoint y: 98, endPoint x: 129, endPoint y: 243, distance: 145.6
click at [129, 243] on div "Size Width Auto Height Auto Padding 12, 16, 12, 16 Background Color CE1414 Imag…" at bounding box center [79, 178] width 112 height 221
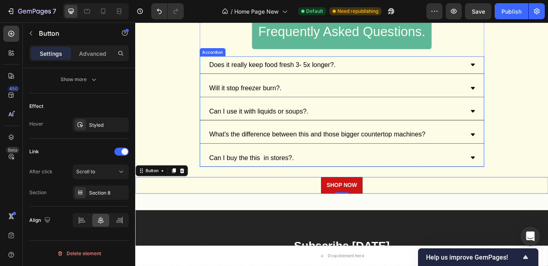
click at [358, 72] on p "Does it really keep food fresh 3- 5x longer?." at bounding box center [295, 72] width 148 height 12
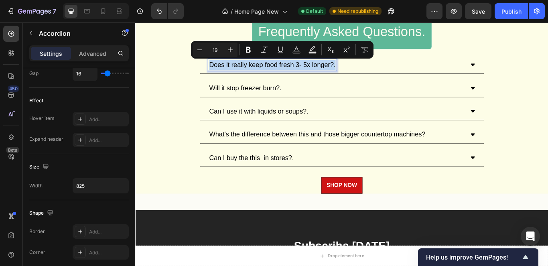
scroll to position [0, 0]
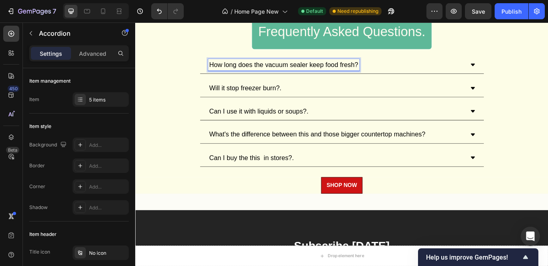
click at [527, 69] on icon at bounding box center [528, 72] width 6 height 6
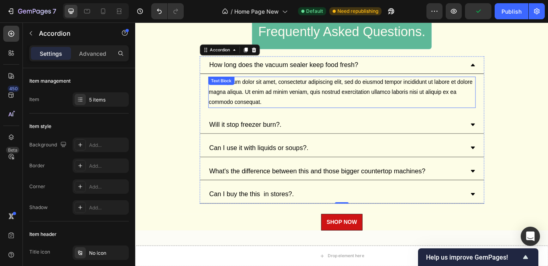
click at [289, 108] on div "Lorem ipsum dolor sit amet, consectetur adipiscing elit, sed do eiusmod tempor …" at bounding box center [376, 103] width 312 height 36
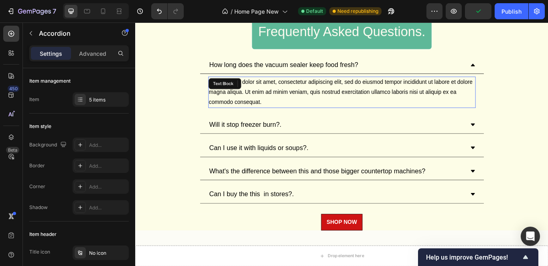
click at [291, 103] on p "Lorem ipsum dolor sit amet, consectetur adipiscing elit, sed do eiusmod tempor …" at bounding box center [376, 103] width 310 height 34
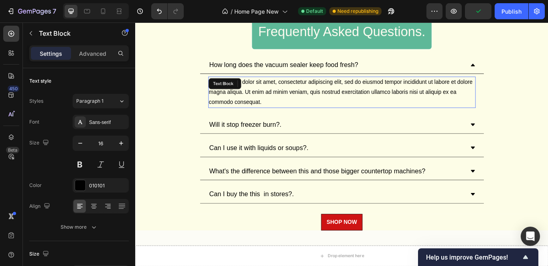
click at [293, 105] on p "Lorem ipsum dolor sit amet, consectetur adipiscing elit, sed do eiusmod tempor …" at bounding box center [376, 103] width 310 height 34
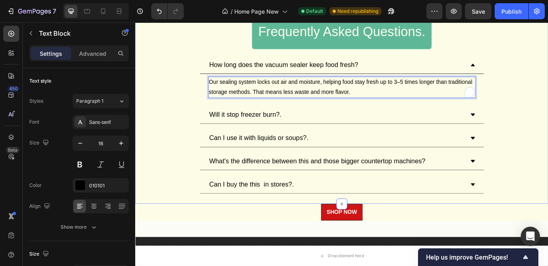
click at [547, 107] on div "Frequently Asked Questions. Heading Row How long does the vacuum sealer keep fo…" at bounding box center [375, 116] width 481 height 209
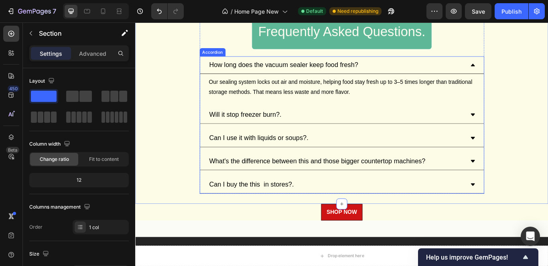
click at [527, 69] on icon at bounding box center [528, 72] width 6 height 6
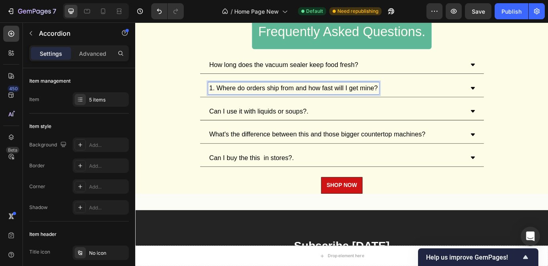
click at [229, 97] on p "1. Where do orders ship from and how fast will I get mine?" at bounding box center [319, 99] width 197 height 12
click at [227, 97] on p "1. Where do orders ship from and how fast will I get mine?" at bounding box center [319, 99] width 197 height 12
click at [334, 95] on div "Will it stop freezer burn?." at bounding box center [369, 99] width 299 height 14
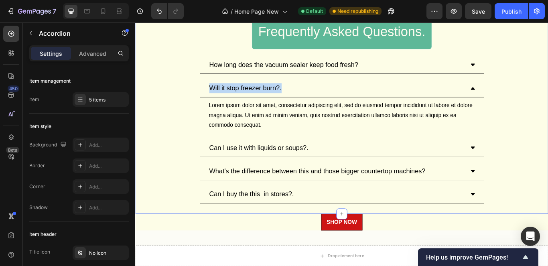
click at [165, 110] on div "Frequently Asked Questions. Heading Row How long does the vacuum sealer keep fo…" at bounding box center [375, 122] width 481 height 221
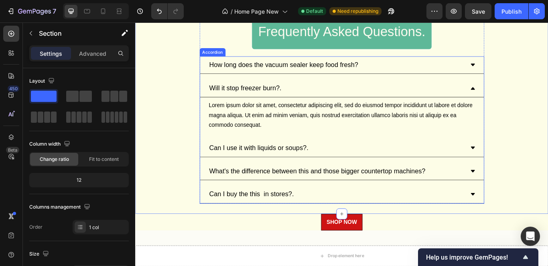
click at [284, 97] on p "Will it stop freezer burn?." at bounding box center [263, 99] width 84 height 12
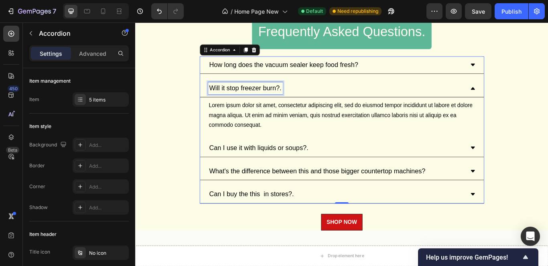
click at [284, 101] on p "Will it stop freezer burn?." at bounding box center [263, 99] width 84 height 12
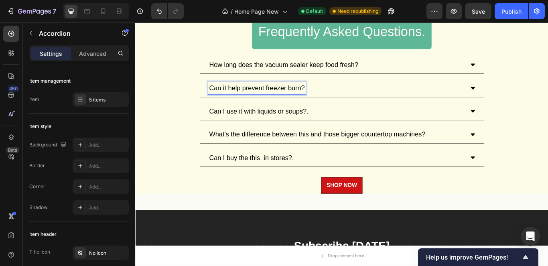
click at [255, 140] on div "How long does the vacuum sealer keep food fresh? Can it help prevent freezer bu…" at bounding box center [376, 126] width 332 height 129
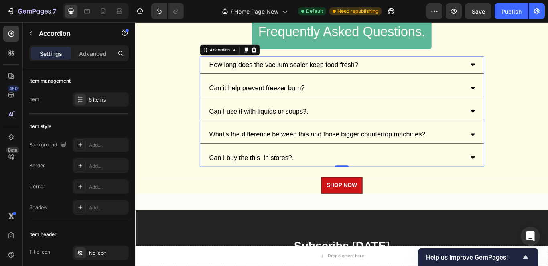
click at [381, 101] on div "Can it help prevent freezer burn?" at bounding box center [369, 99] width 299 height 14
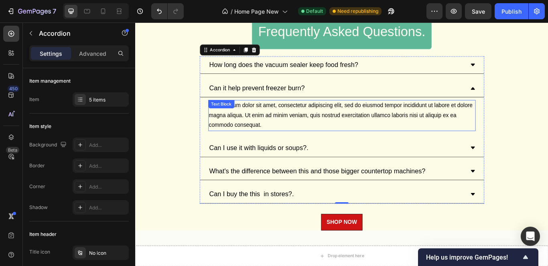
click at [334, 122] on div "Lorem ipsum dolor sit amet, consectetur adipiscing elit, sed do eiusmod tempor …" at bounding box center [376, 131] width 312 height 36
click at [335, 122] on div "Lorem ipsum dolor sit amet, consectetur adipiscing elit, sed do eiusmod tempor …" at bounding box center [376, 131] width 312 height 36
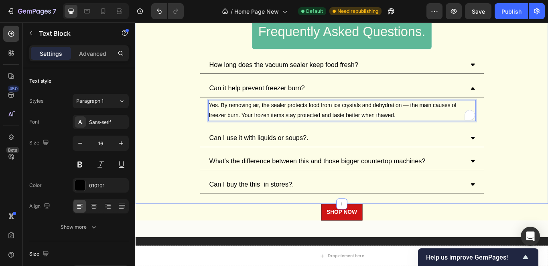
click at [547, 133] on div "Frequently Asked Questions. Heading Row How long does the vacuum sealer keep fo…" at bounding box center [375, 116] width 481 height 209
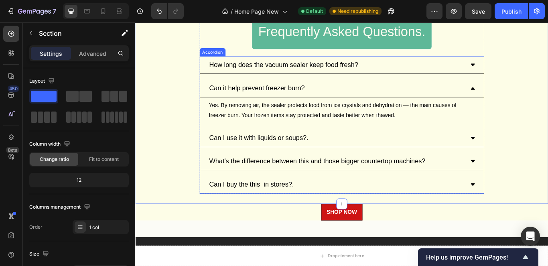
click at [521, 99] on div "Can it help prevent freezer burn?" at bounding box center [376, 99] width 331 height 21
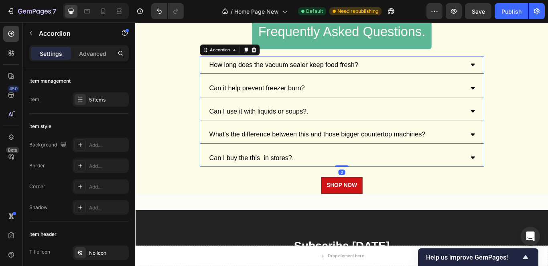
click at [525, 123] on icon at bounding box center [528, 126] width 6 height 6
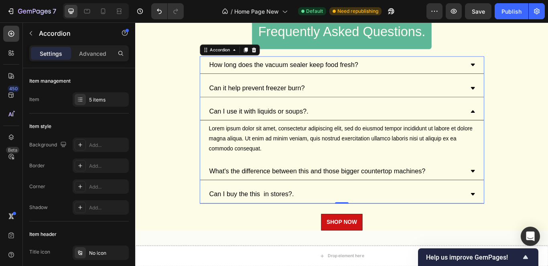
click at [264, 87] on div "How long does the vacuum sealer keep food fresh? Can it help prevent freezer bu…" at bounding box center [376, 148] width 332 height 172
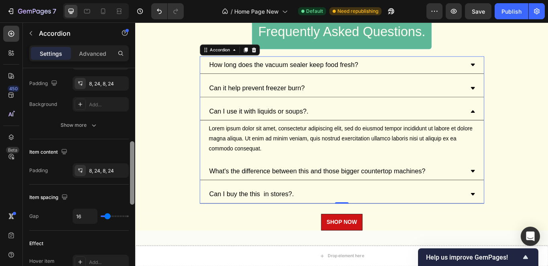
scroll to position [267, 0]
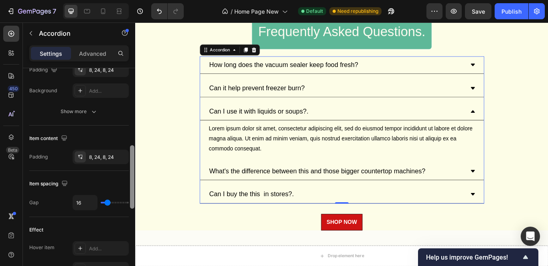
drag, startPoint x: 132, startPoint y: 123, endPoint x: 126, endPoint y: 198, distance: 75.7
click at [126, 198] on div "Item management Item 5 items Item style Background Add... Border Add... Corner …" at bounding box center [79, 178] width 112 height 221
type input "11"
type input "0"
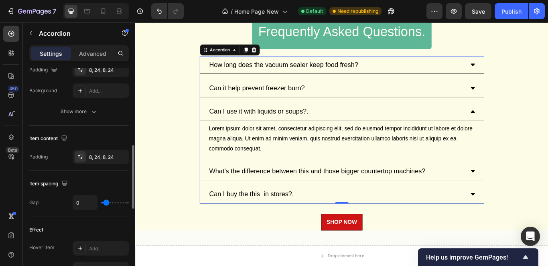
type input "0"
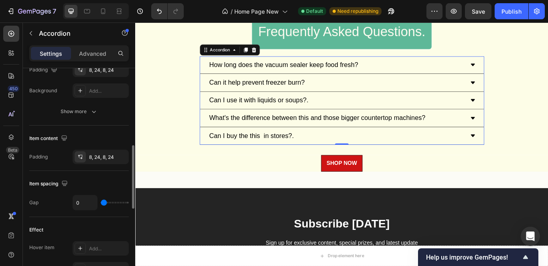
type input "4"
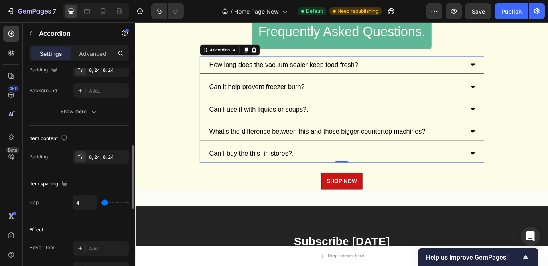
type input "13"
type input "15"
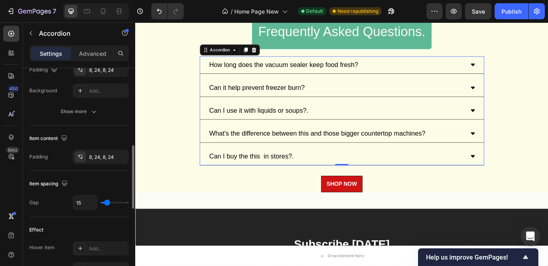
type input "13"
type input "6"
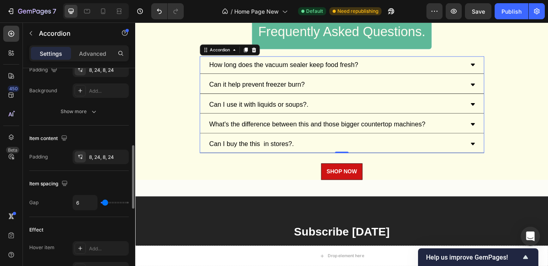
click at [105, 203] on input "range" at bounding box center [115, 203] width 28 height 2
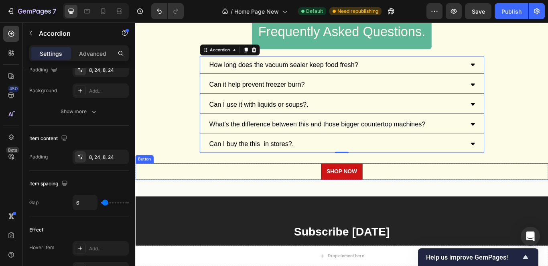
click at [147, 178] on div "Button" at bounding box center [146, 181] width 18 height 7
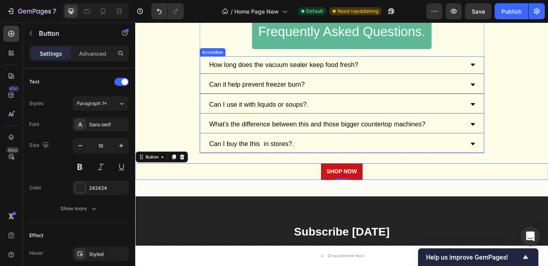
scroll to position [0, 0]
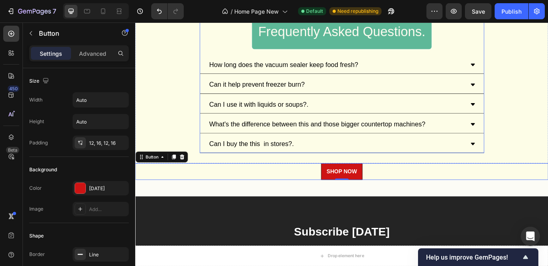
click at [525, 50] on div "Frequently Asked Questions. Heading Row How long does the vacuum sealer keep fo…" at bounding box center [376, 93] width 332 height 162
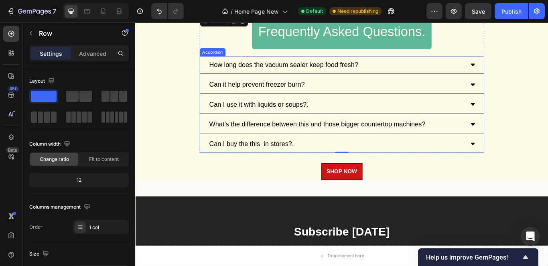
click at [494, 69] on div "How long does the vacuum sealer keep food fresh?" at bounding box center [369, 72] width 299 height 14
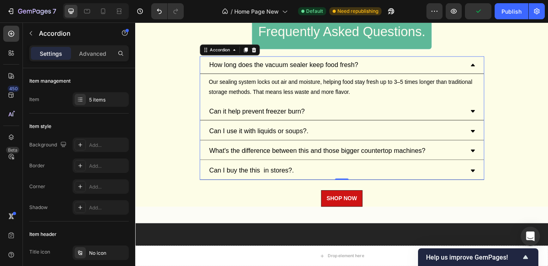
click at [525, 75] on div "How long does the vacuum sealer keep food fresh?" at bounding box center [376, 72] width 331 height 21
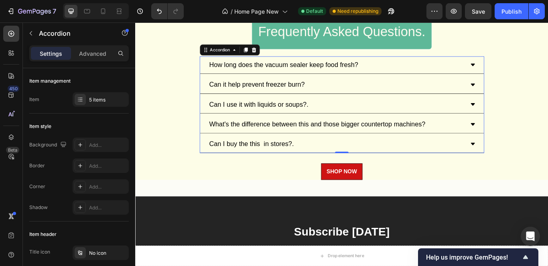
click at [524, 75] on div "How long does the vacuum sealer keep food fresh?" at bounding box center [376, 72] width 331 height 21
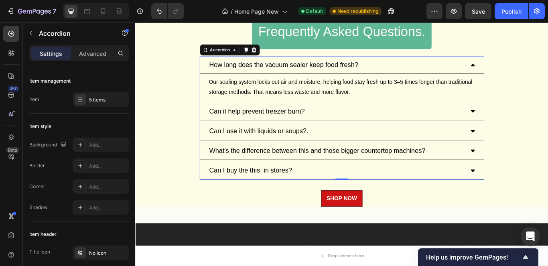
click at [524, 75] on div "How long does the vacuum sealer keep food fresh?" at bounding box center [376, 72] width 331 height 21
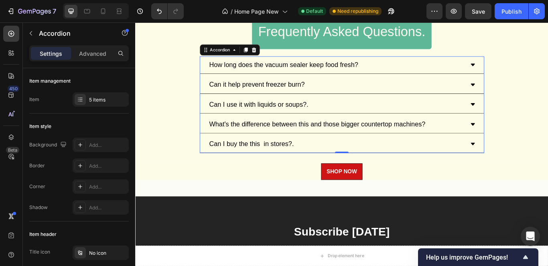
click at [520, 119] on div "Can I use it with liquids or soups?." at bounding box center [376, 118] width 331 height 21
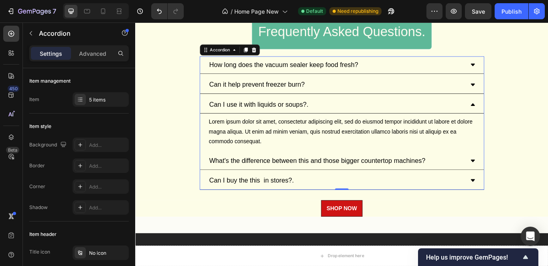
click at [520, 119] on div "Can I use it with liquids or soups?." at bounding box center [376, 118] width 331 height 21
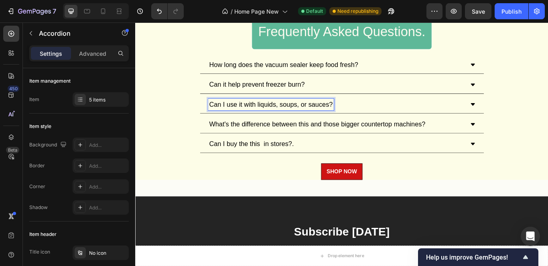
click at [520, 119] on div "Can I use it with liquids, soups, or sauces?" at bounding box center [376, 118] width 331 height 21
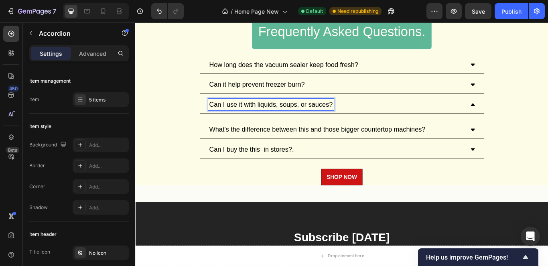
click at [525, 117] on icon at bounding box center [528, 118] width 6 height 6
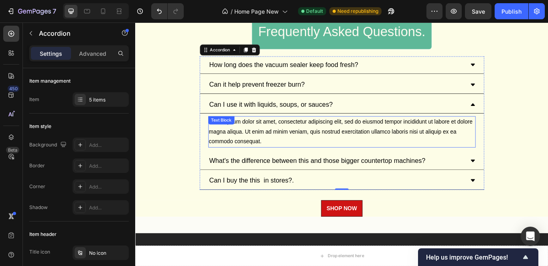
click at [271, 150] on div "Lorem ipsum dolor sit amet, consectetur adipiscing elit, sed do eiusmod tempor …" at bounding box center [376, 150] width 312 height 36
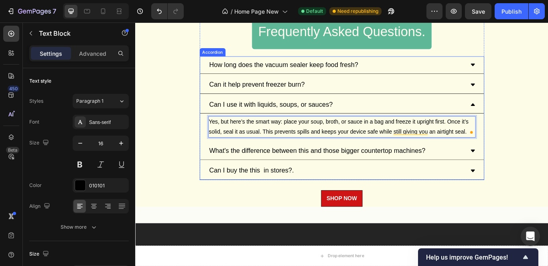
click at [526, 117] on icon at bounding box center [528, 118] width 6 height 6
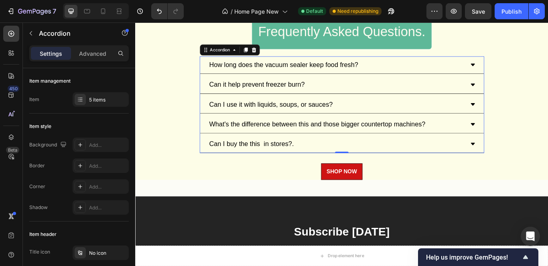
click at [525, 140] on icon at bounding box center [528, 141] width 6 height 6
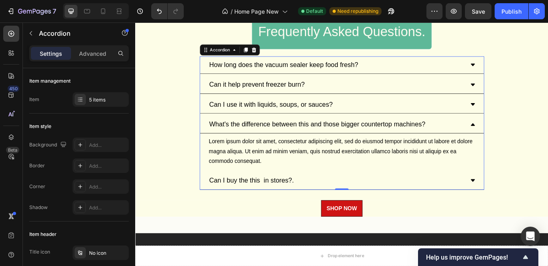
click at [525, 140] on icon at bounding box center [528, 141] width 6 height 6
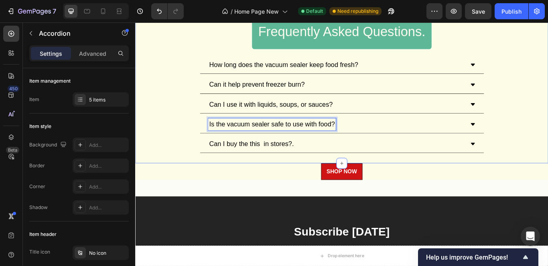
click at [525, 139] on icon at bounding box center [528, 141] width 6 height 6
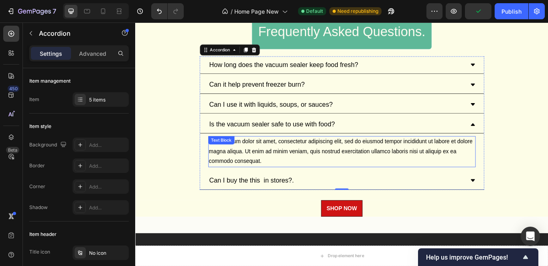
click at [271, 172] on div "Lorem ipsum dolor sit amet, consectetur adipiscing elit, sed do eiusmod tempor …" at bounding box center [376, 173] width 312 height 36
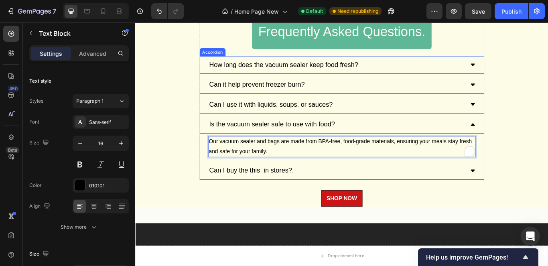
click at [526, 196] on icon at bounding box center [528, 195] width 5 height 3
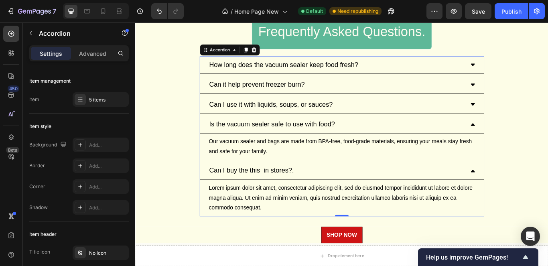
click at [525, 144] on icon at bounding box center [528, 141] width 6 height 6
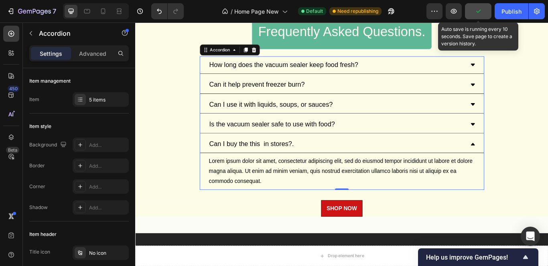
click at [475, 9] on icon "button" at bounding box center [478, 11] width 8 height 8
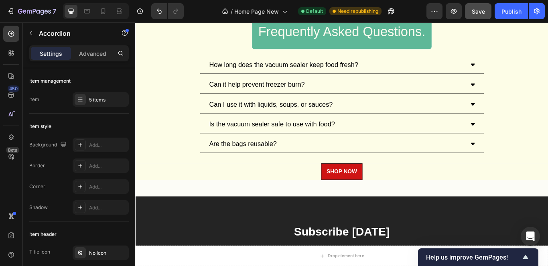
click at [526, 163] on icon at bounding box center [528, 163] width 5 height 3
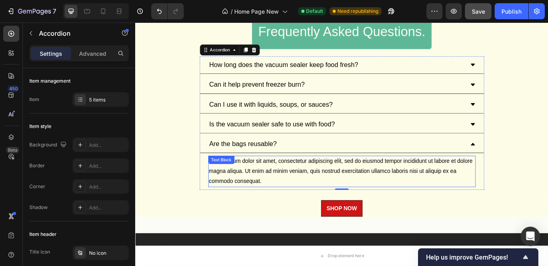
click at [333, 199] on div "Lorem ipsum dolor sit amet, consectetur adipiscing elit, sed do eiusmod tempor …" at bounding box center [376, 196] width 312 height 36
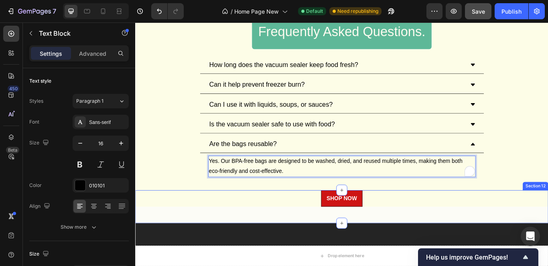
click at [142, 151] on div "Frequently Asked Questions. Heading Row How long does the vacuum sealer keep fo…" at bounding box center [375, 108] width 481 height 193
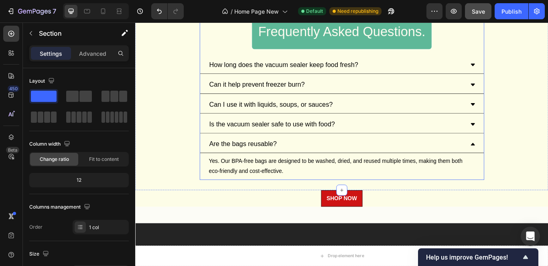
click at [523, 48] on div "Frequently Asked Questions. Heading Row How long does the vacuum sealer keep fo…" at bounding box center [376, 108] width 332 height 193
click at [252, 40] on div "Frequently Asked Questions. Heading Row How long does the vacuum sealer keep fo…" at bounding box center [376, 108] width 332 height 193
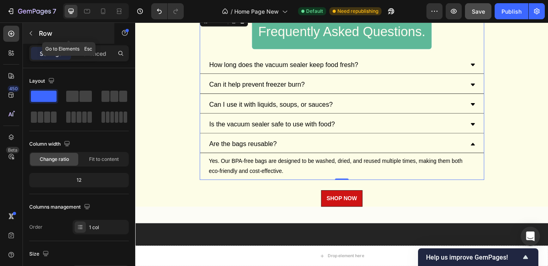
click at [35, 34] on button "button" at bounding box center [30, 33] width 13 height 13
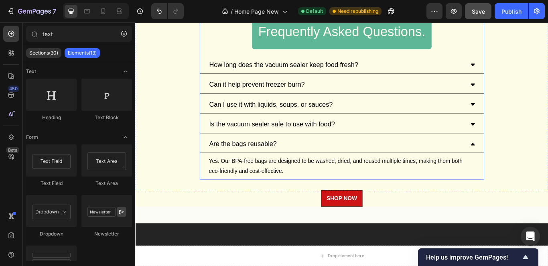
click at [521, 44] on div "Frequently Asked Questions. Heading Row How long does the vacuum sealer keep fo…" at bounding box center [376, 108] width 332 height 193
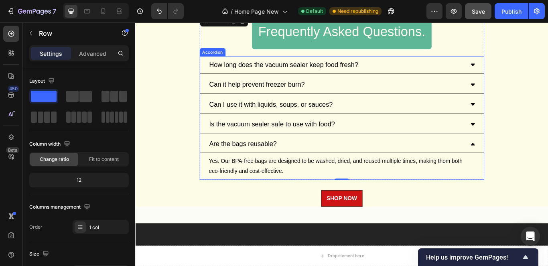
click at [446, 117] on div "Can I use it with liquids, soups, or sauces?" at bounding box center [369, 118] width 299 height 14
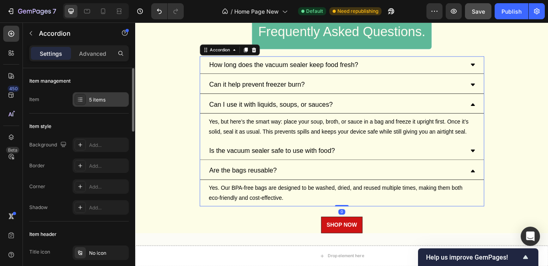
click at [83, 102] on icon at bounding box center [80, 99] width 6 height 6
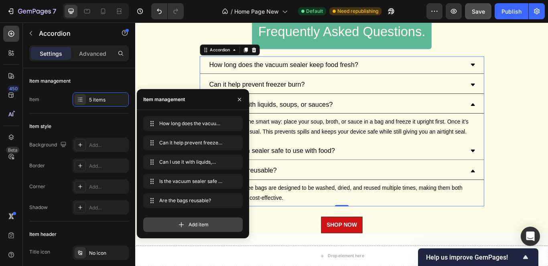
click at [183, 222] on icon at bounding box center [181, 225] width 8 height 8
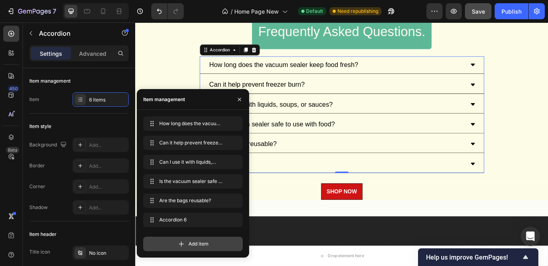
click at [207, 244] on span "Add item" at bounding box center [199, 243] width 20 height 7
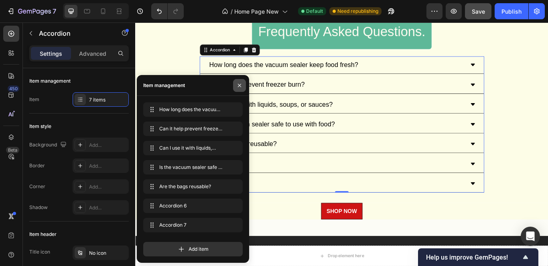
click at [239, 86] on icon "button" at bounding box center [239, 85] width 6 height 6
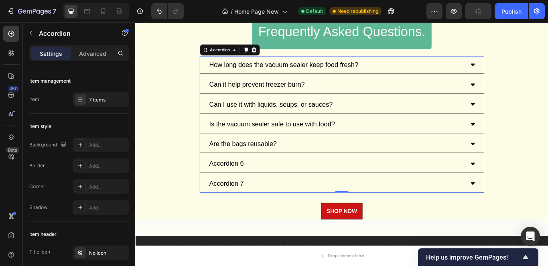
click at [249, 184] on div "Accordion 6" at bounding box center [241, 187] width 43 height 14
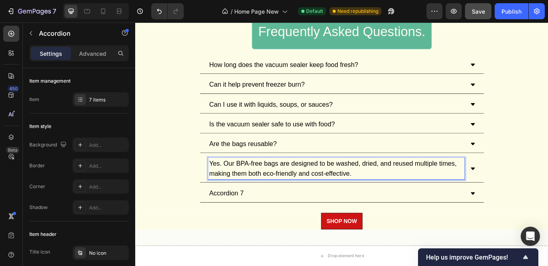
click at [256, 187] on div "How long does the vacuum sealer keep food fresh? Can it help prevent freezer bu…" at bounding box center [376, 147] width 332 height 170
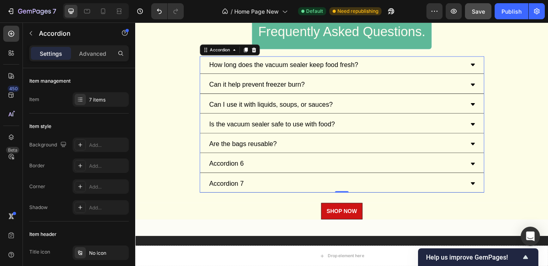
click at [246, 187] on p "Accordion 6" at bounding box center [241, 187] width 40 height 12
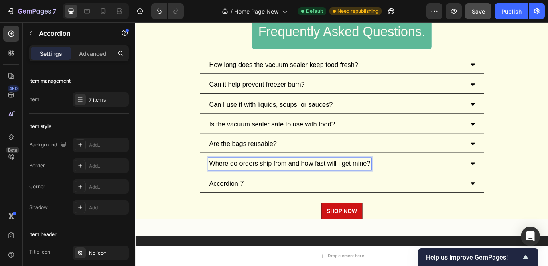
click at [525, 182] on div "Where do orders ship from and how fast will I get mine?" at bounding box center [376, 187] width 331 height 21
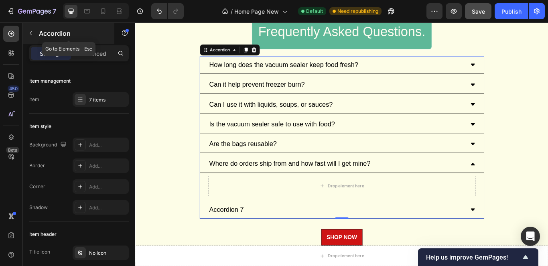
click at [29, 34] on icon "button" at bounding box center [31, 33] width 6 height 6
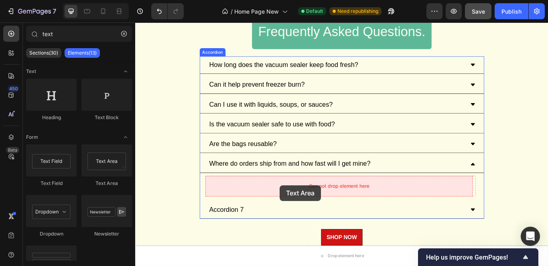
drag, startPoint x: 243, startPoint y: 185, endPoint x: 265, endPoint y: 150, distance: 40.6
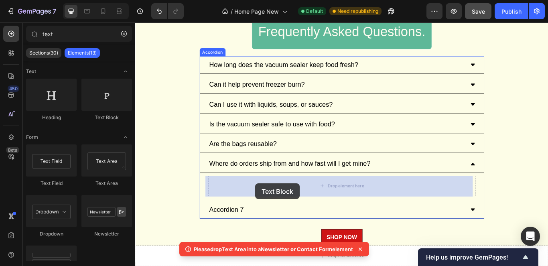
drag, startPoint x: 270, startPoint y: 140, endPoint x: 275, endPoint y: 209, distance: 70.0
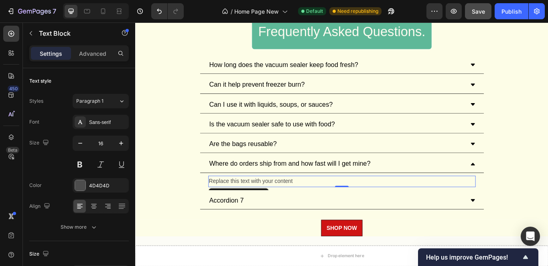
click at [315, 207] on div "Replace this text with your content" at bounding box center [376, 207] width 312 height 13
click at [342, 207] on p "Where do orders ship from and how fast will I get mine?" at bounding box center [376, 208] width 310 height 12
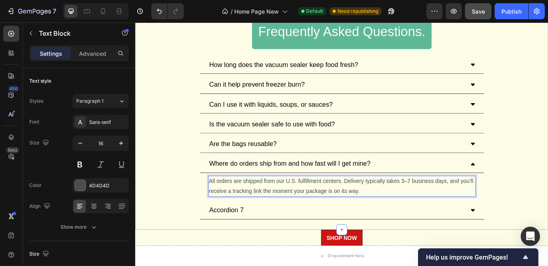
click at [176, 230] on div "Frequently Asked Questions. Heading Row How long does the vacuum sealer keep fo…" at bounding box center [375, 131] width 481 height 239
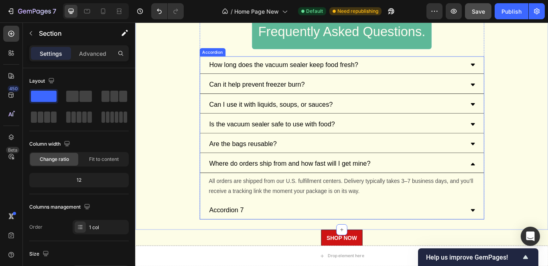
click at [525, 164] on icon at bounding box center [528, 164] width 6 height 6
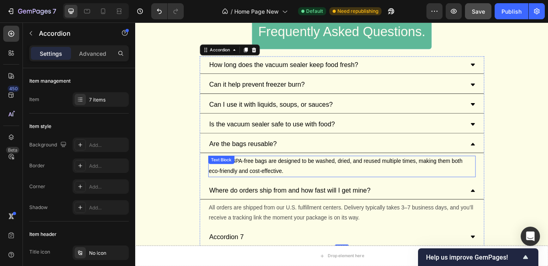
click at [432, 185] on p "Yes. Our BPA‑free bags are designed to be washed, dried, and reused multiple ti…" at bounding box center [376, 189] width 310 height 23
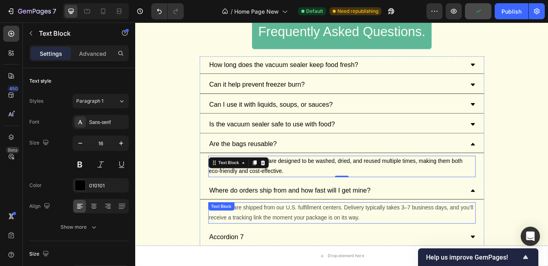
click at [345, 239] on p "All orders are shipped from our U.S. fulfillment centers. Delivery typically ta…" at bounding box center [376, 244] width 310 height 23
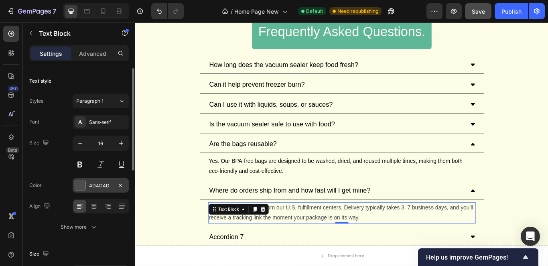
click at [112, 183] on div "4D4D4D" at bounding box center [100, 185] width 23 height 7
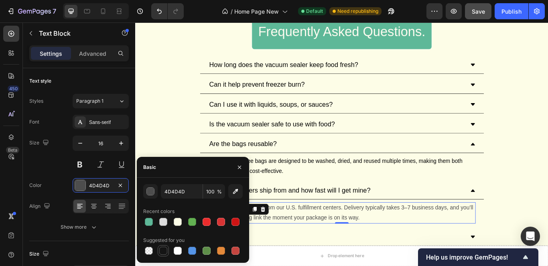
click at [167, 251] on div at bounding box center [163, 251] width 10 height 10
type input "151515"
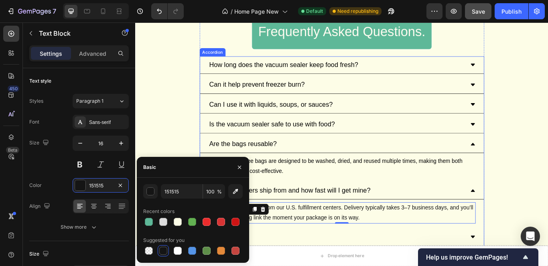
click at [455, 216] on div "Where do orders ship from and how fast will I get mine?" at bounding box center [369, 218] width 299 height 14
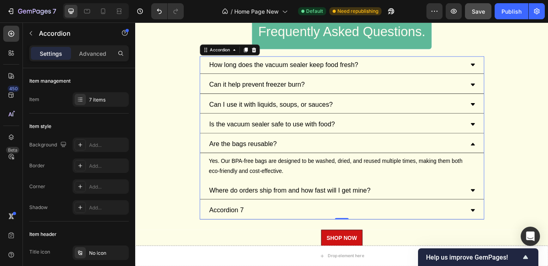
click at [526, 217] on icon at bounding box center [528, 218] width 5 height 3
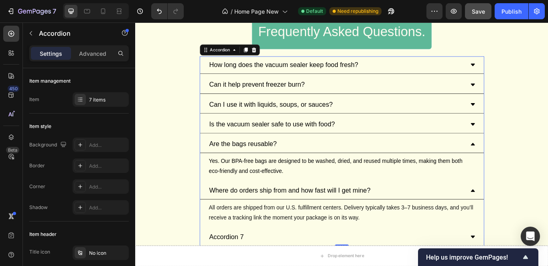
click at [525, 217] on icon at bounding box center [528, 218] width 6 height 6
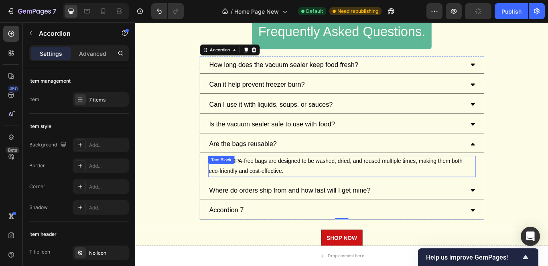
click at [526, 165] on icon at bounding box center [528, 164] width 5 height 3
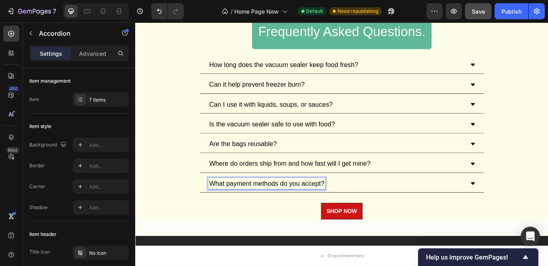
click at [525, 211] on icon at bounding box center [528, 210] width 6 height 6
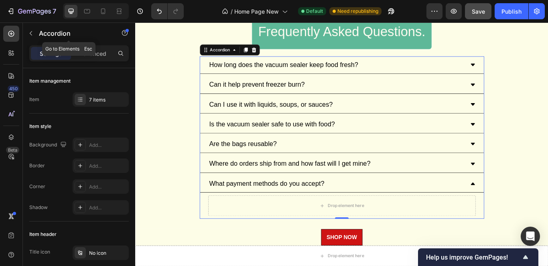
click at [38, 34] on div "Accordion" at bounding box center [68, 33] width 91 height 21
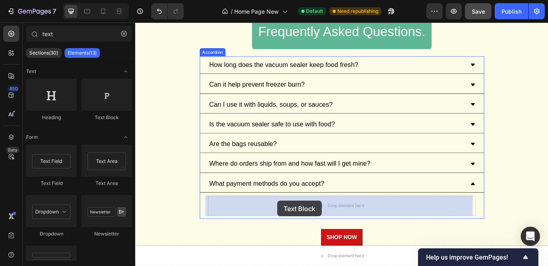
drag, startPoint x: 243, startPoint y: 131, endPoint x: 301, endPoint y: 230, distance: 114.9
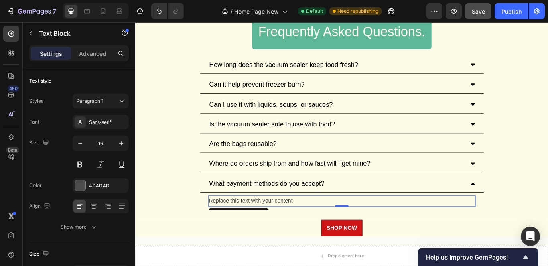
click at [282, 230] on div "Replace this text with your content" at bounding box center [376, 230] width 312 height 13
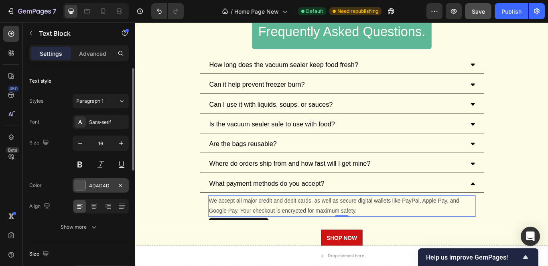
click at [95, 185] on div "4D4D4D" at bounding box center [100, 185] width 23 height 7
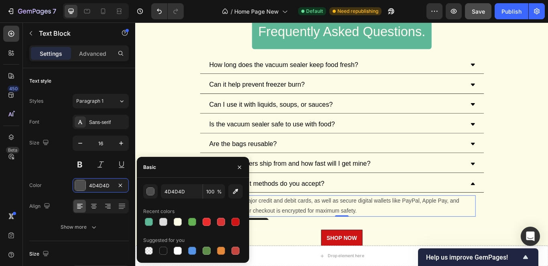
click at [164, 247] on div at bounding box center [163, 251] width 8 height 8
type input "151515"
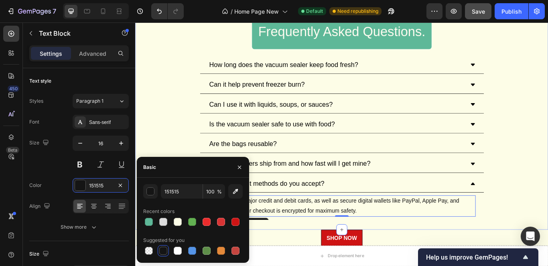
click at [547, 239] on div "Frequently Asked Questions. Heading Row How long does the vacuum sealer keep fo…" at bounding box center [375, 131] width 481 height 239
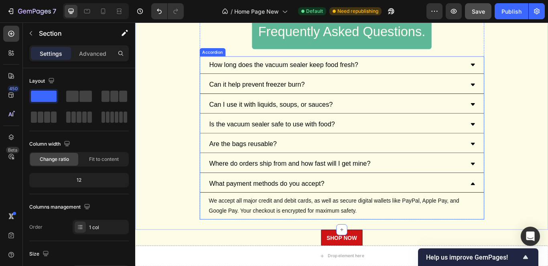
click at [525, 210] on icon at bounding box center [528, 210] width 6 height 6
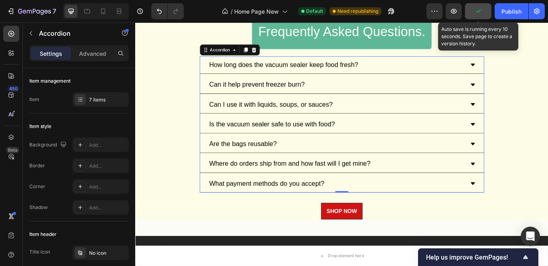
click at [472, 13] on button "button" at bounding box center [478, 11] width 26 height 16
click at [472, 13] on span "Save" at bounding box center [478, 11] width 13 height 7
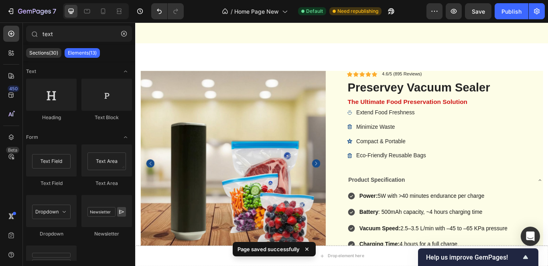
scroll to position [2484, 0]
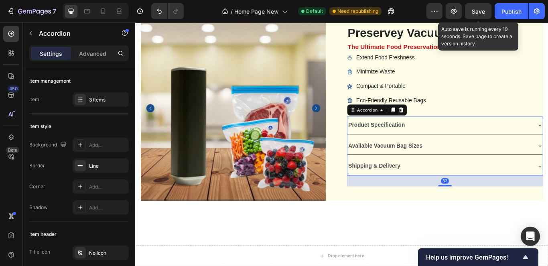
click at [481, 9] on span "Save" at bounding box center [478, 11] width 13 height 7
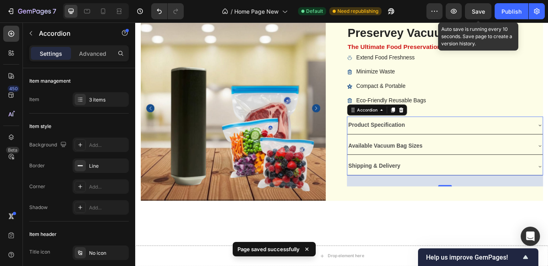
click at [481, 9] on span "Save" at bounding box center [478, 11] width 13 height 7
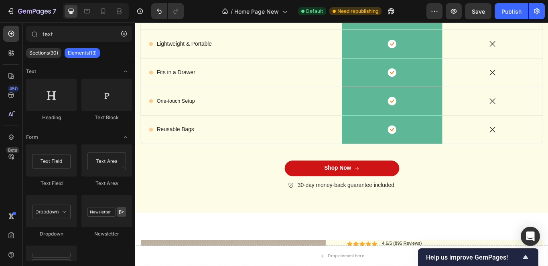
scroll to position [2350, 0]
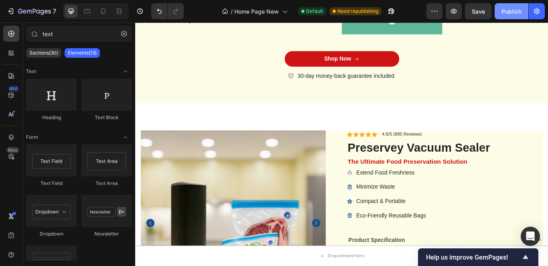
click at [516, 14] on div "Publish" at bounding box center [511, 11] width 20 height 8
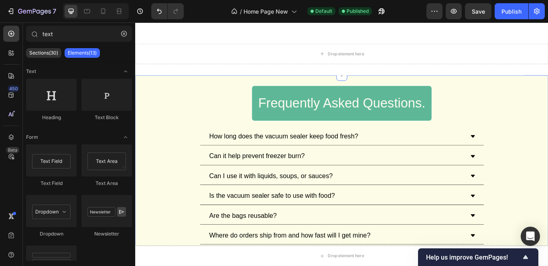
scroll to position [2908, 0]
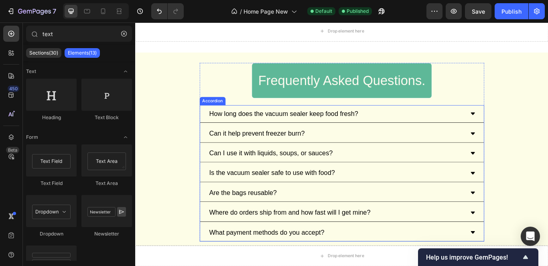
click at [347, 128] on p "How long does the vacuum sealer keep food fresh?" at bounding box center [308, 129] width 174 height 12
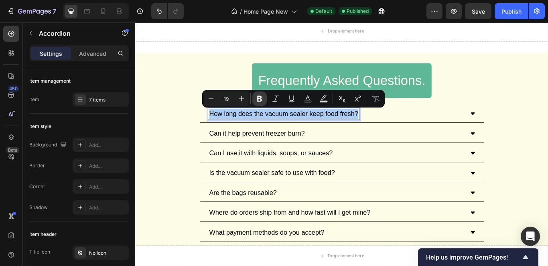
click at [255, 101] on button "Bold" at bounding box center [259, 98] width 14 height 14
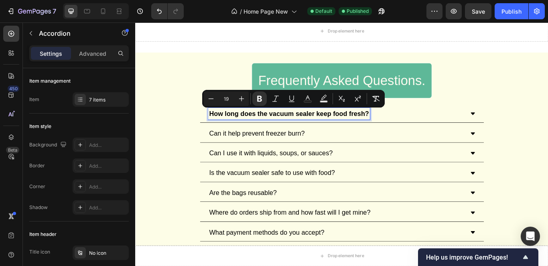
click at [312, 151] on p "Can it help prevent freezer burn?" at bounding box center [277, 152] width 112 height 12
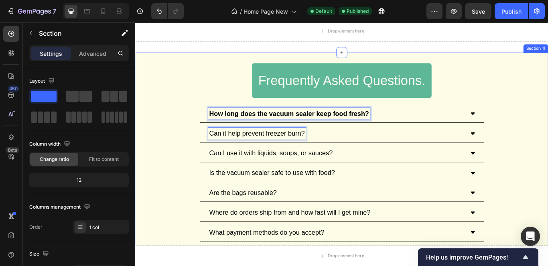
click at [190, 151] on div "Frequently Asked Questions. Heading Row How long does the vacuum sealer keep fo…" at bounding box center [375, 173] width 481 height 209
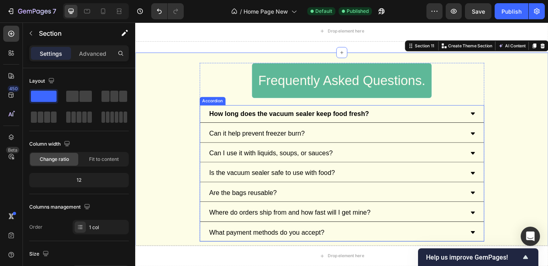
click at [265, 148] on p "Can it help prevent freezer burn?" at bounding box center [277, 152] width 112 height 12
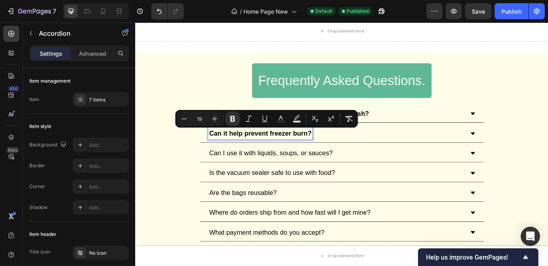
click at [266, 176] on p "Can I use it with liquids, soups, or sauces?" at bounding box center [293, 175] width 144 height 12
click at [265, 174] on p "Can I use it with liquids, soups, or sauces?" at bounding box center [293, 175] width 144 height 12
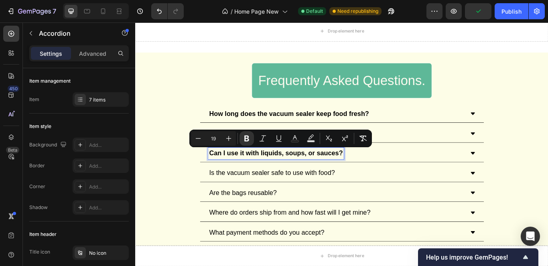
click at [267, 199] on p "Is the vacuum sealer safe to use with food?" at bounding box center [294, 198] width 146 height 12
click at [268, 201] on p "Is the vacuum sealer safe to use with food?" at bounding box center [294, 198] width 146 height 12
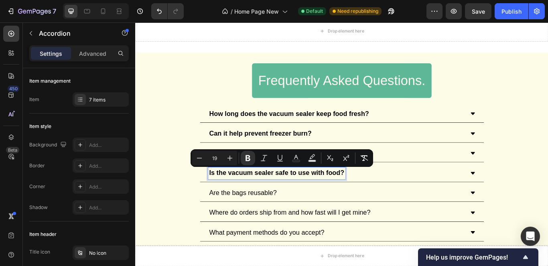
click at [266, 221] on p "Are the bags reusable?" at bounding box center [260, 221] width 79 height 12
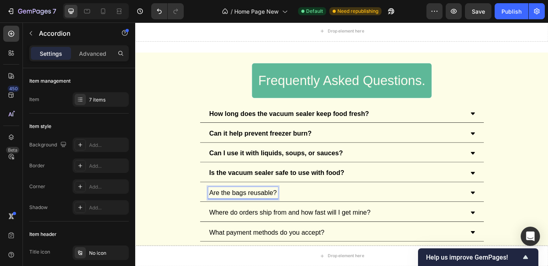
click at [266, 221] on p "Are the bags reusable?" at bounding box center [260, 221] width 79 height 12
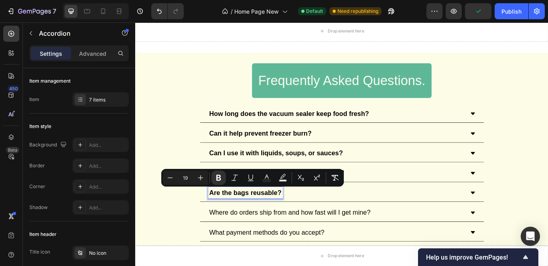
click at [275, 243] on p "Where do orders ship from and how fast will I get mine?" at bounding box center [315, 244] width 188 height 12
click at [261, 244] on p "Where do orders ship from and how fast will I get mine?" at bounding box center [315, 244] width 188 height 12
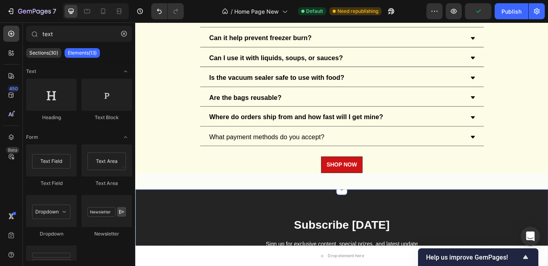
scroll to position [3040, 0]
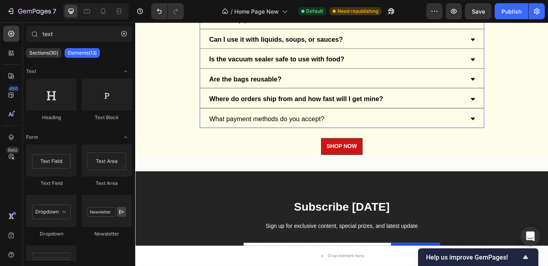
click at [296, 134] on p "What payment methods do you accept?" at bounding box center [288, 135] width 134 height 12
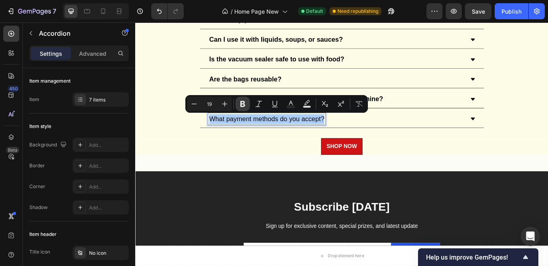
click at [246, 104] on icon "Editor contextual toolbar" at bounding box center [243, 104] width 8 height 8
click at [547, 159] on div "SHOP NOW Button" at bounding box center [375, 166] width 481 height 19
click at [476, 10] on span "Save" at bounding box center [478, 11] width 13 height 7
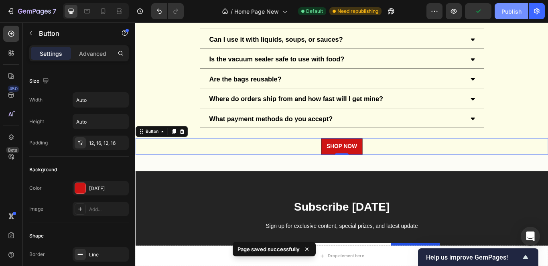
click at [505, 10] on div "Publish" at bounding box center [511, 11] width 20 height 8
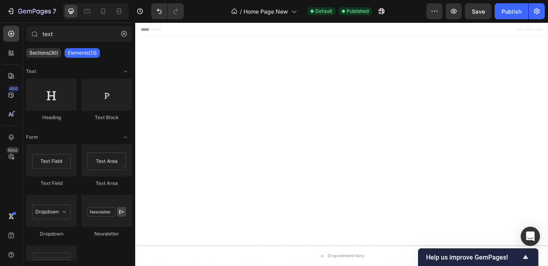
scroll to position [3273, 0]
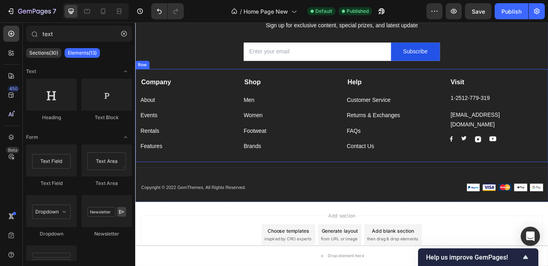
click at [284, 102] on div "Men Button" at bounding box center [316, 107] width 109 height 21
click at [276, 93] on strong "Shop" at bounding box center [271, 91] width 19 height 8
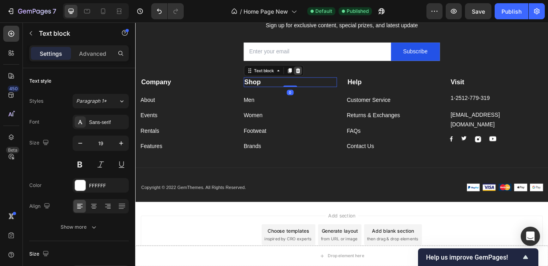
click at [323, 77] on icon at bounding box center [324, 79] width 5 height 6
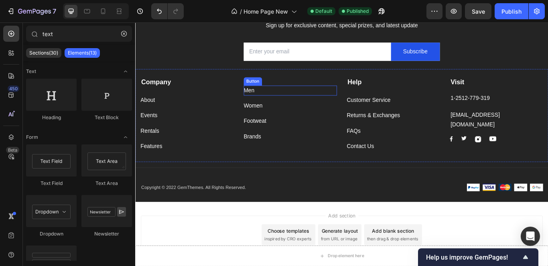
drag, startPoint x: 270, startPoint y: 102, endPoint x: 345, endPoint y: 95, distance: 75.4
click at [270, 102] on div "Men" at bounding box center [268, 102] width 12 height 12
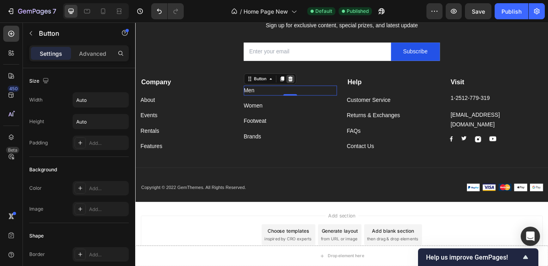
click at [314, 89] on icon at bounding box center [315, 88] width 6 height 6
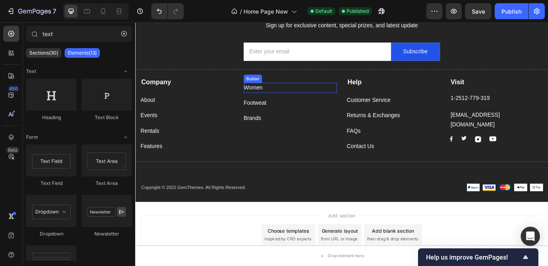
click at [296, 95] on div "Women Button" at bounding box center [316, 99] width 109 height 12
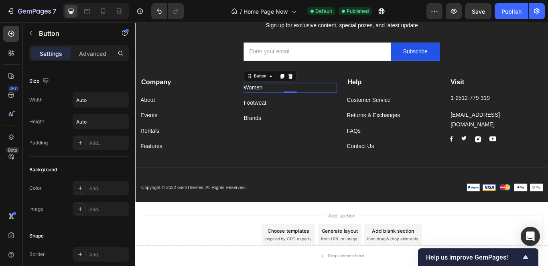
click at [314, 79] on div "Button" at bounding box center [292, 85] width 61 height 13
click at [314, 85] on icon at bounding box center [315, 85] width 6 height 6
click at [292, 100] on div "Footweat Button" at bounding box center [316, 99] width 109 height 12
click at [313, 87] on icon at bounding box center [315, 85] width 5 height 6
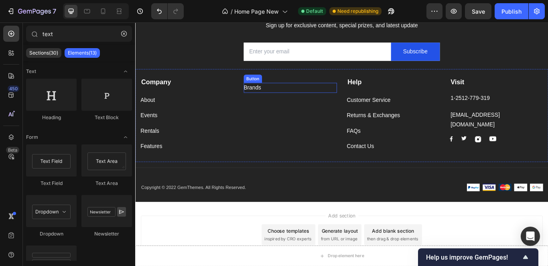
click at [302, 102] on div "Brands Button" at bounding box center [316, 99] width 109 height 12
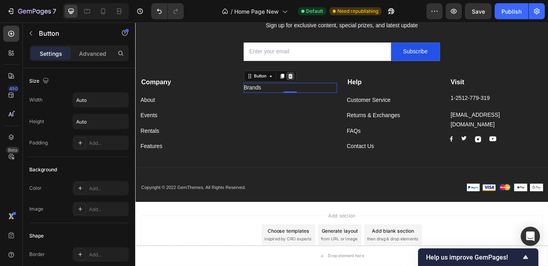
click at [313, 83] on icon at bounding box center [315, 85] width 5 height 6
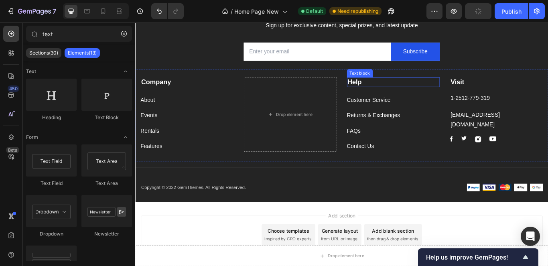
drag, startPoint x: 390, startPoint y: 93, endPoint x: 288, endPoint y: 91, distance: 102.3
click at [288, 91] on div "Company Text block About Button Events Button Rentals Button Features Button Dr…" at bounding box center [375, 131] width 481 height 108
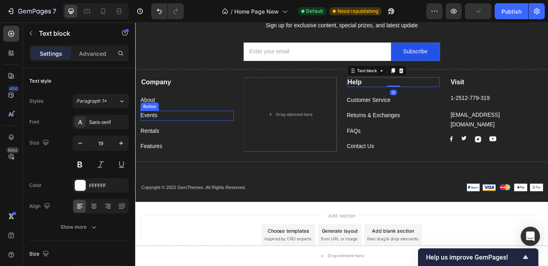
click at [247, 127] on div "Events Button" at bounding box center [195, 131] width 109 height 12
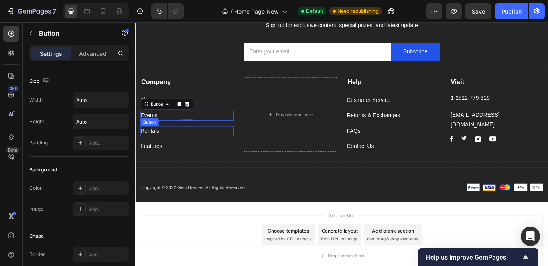
click at [187, 150] on div "Rentals Button" at bounding box center [195, 149] width 109 height 12
drag, startPoint x: 195, startPoint y: 138, endPoint x: 180, endPoint y: 157, distance: 23.2
click at [195, 138] on icon at bounding box center [195, 136] width 5 height 6
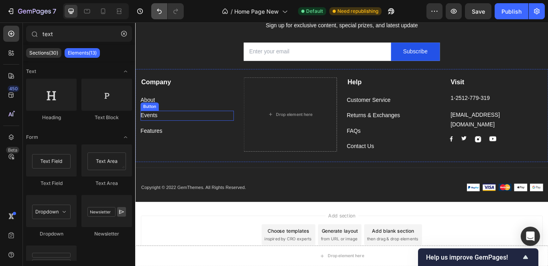
click at [166, 18] on button "Undo/Redo" at bounding box center [159, 11] width 16 height 16
click at [164, 14] on button "Undo/Redo" at bounding box center [159, 11] width 16 height 16
click at [162, 12] on icon "Undo/Redo" at bounding box center [159, 11] width 8 height 8
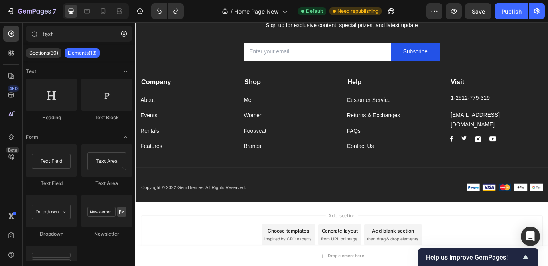
click at [158, 15] on button "Undo/Redo" at bounding box center [159, 11] width 16 height 16
click at [158, 14] on icon "Undo/Redo" at bounding box center [159, 11] width 8 height 8
click at [277, 215] on p "Copyright © 2022 GemThemes. All Rights Reserved." at bounding box center [255, 215] width 227 height 8
click at [238, 213] on p "Copyright © 2022 GemThemes. All Rights Reserved." at bounding box center [255, 215] width 227 height 8
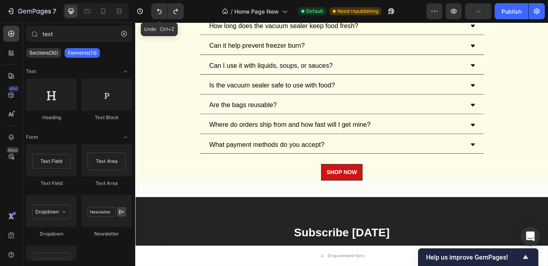
scroll to position [2952, 0]
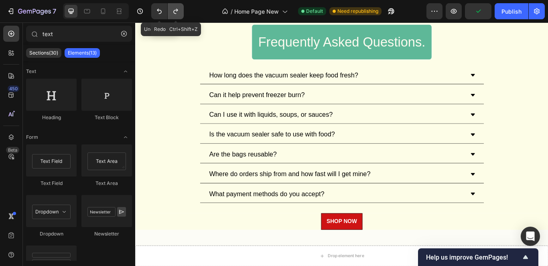
click at [180, 12] on button "Undo/Redo" at bounding box center [176, 11] width 16 height 16
click at [177, 10] on icon "Undo/Redo" at bounding box center [175, 11] width 4 height 5
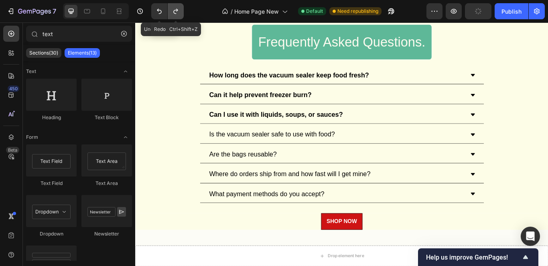
click at [177, 10] on icon "Undo/Redo" at bounding box center [175, 11] width 4 height 5
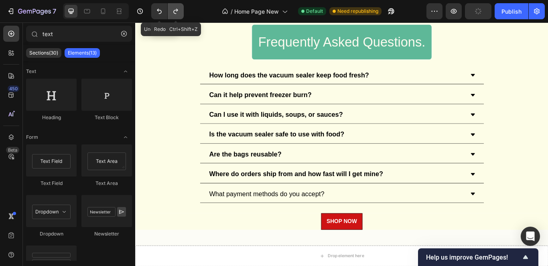
click at [177, 10] on icon "Undo/Redo" at bounding box center [175, 11] width 4 height 5
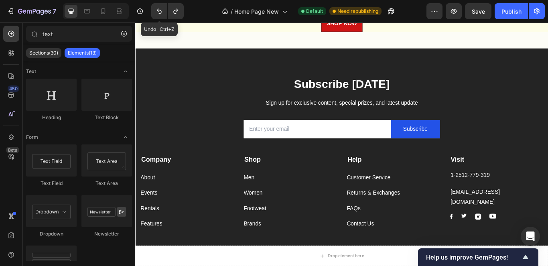
scroll to position [3204, 0]
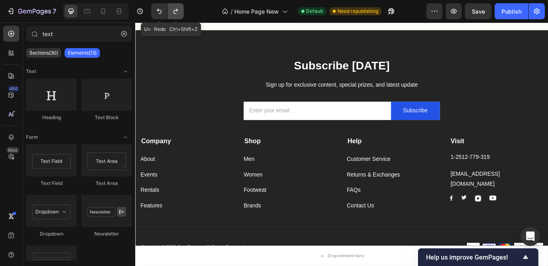
click at [172, 10] on icon "Undo/Redo" at bounding box center [176, 11] width 8 height 8
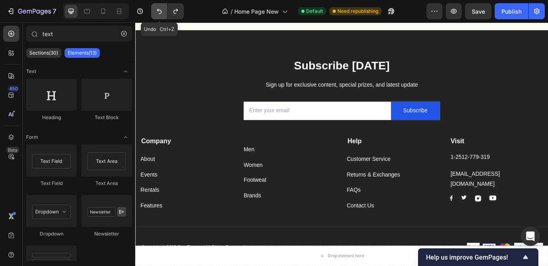
click at [161, 9] on icon "Undo/Redo" at bounding box center [159, 11] width 8 height 8
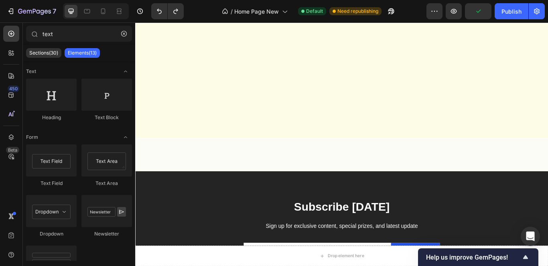
scroll to position [3295, 0]
